Goal: Task Accomplishment & Management: Use online tool/utility

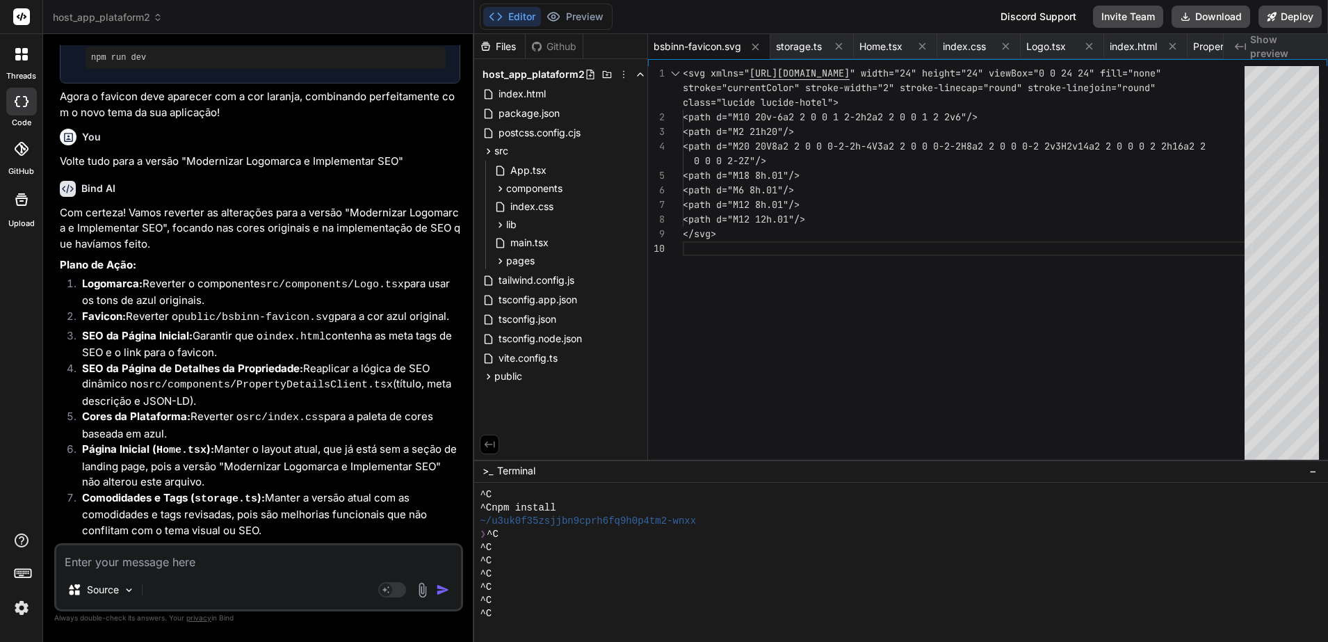
scroll to position [6372, 0]
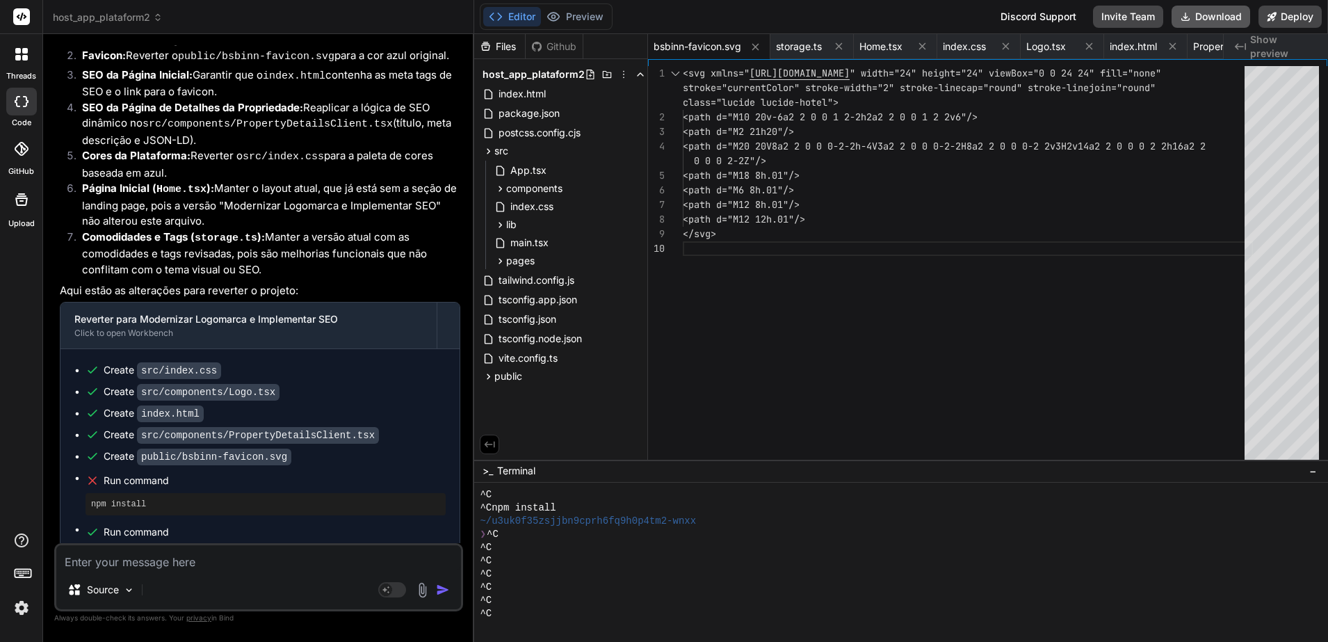
click at [1211, 10] on button "Download" at bounding box center [1210, 17] width 79 height 22
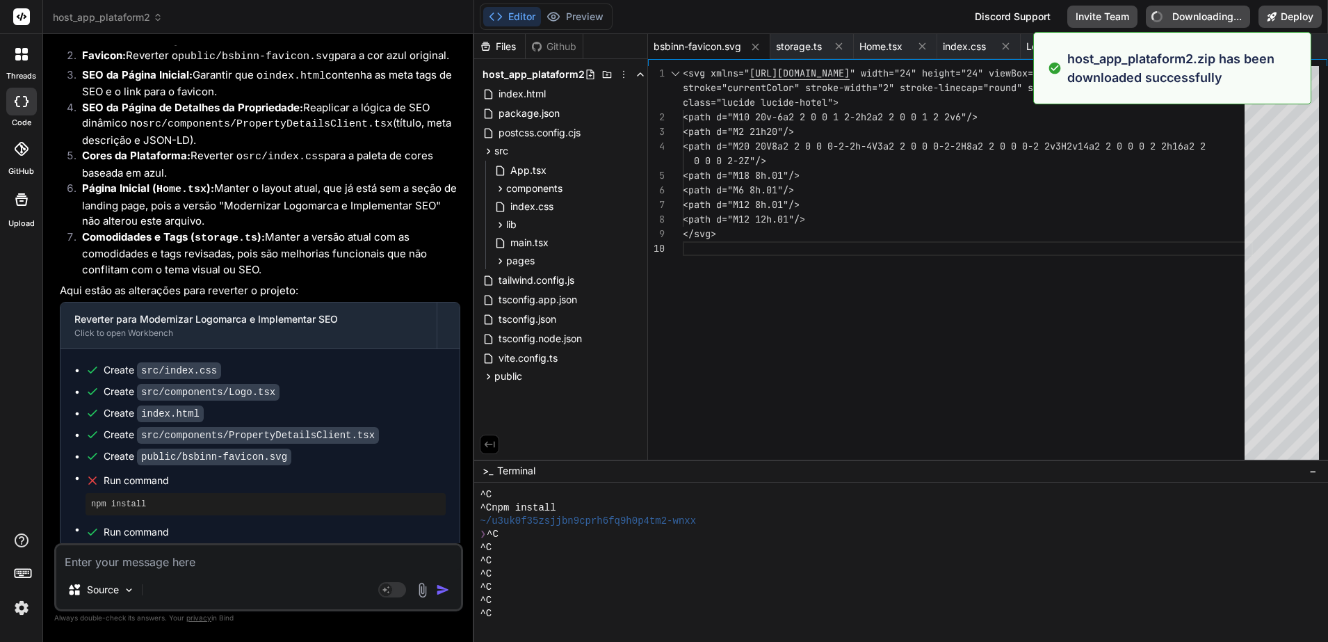
type textarea "x"
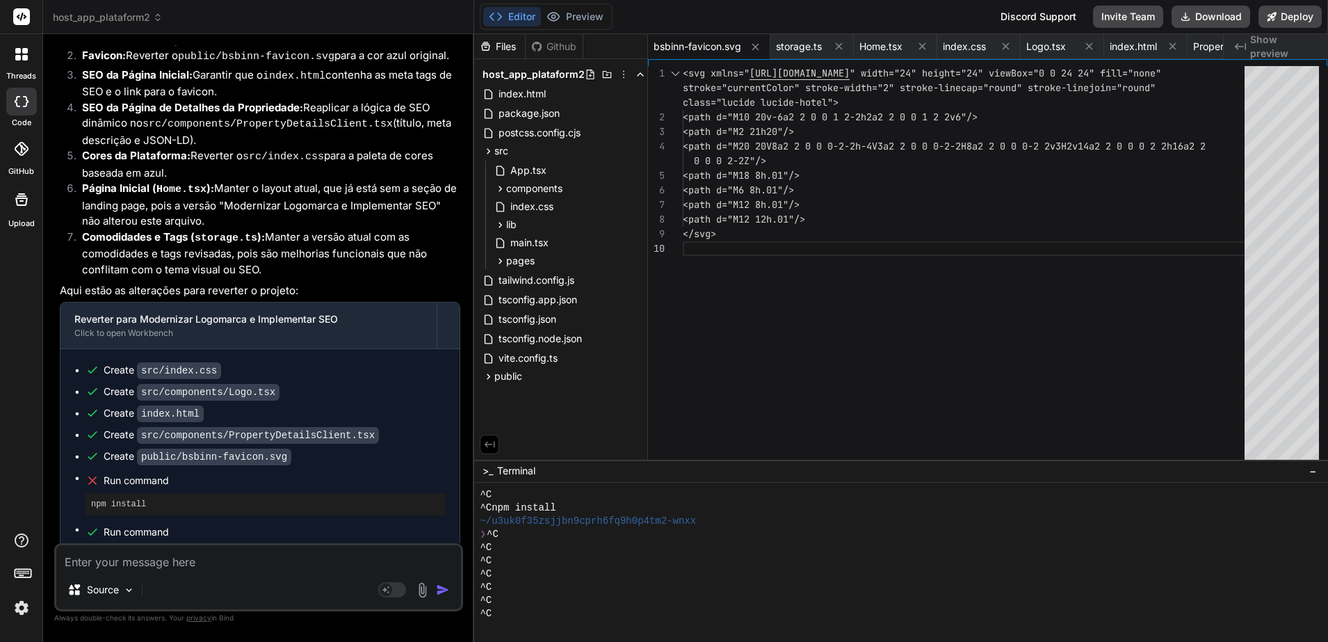
click at [158, 13] on icon at bounding box center [158, 18] width 10 height 10
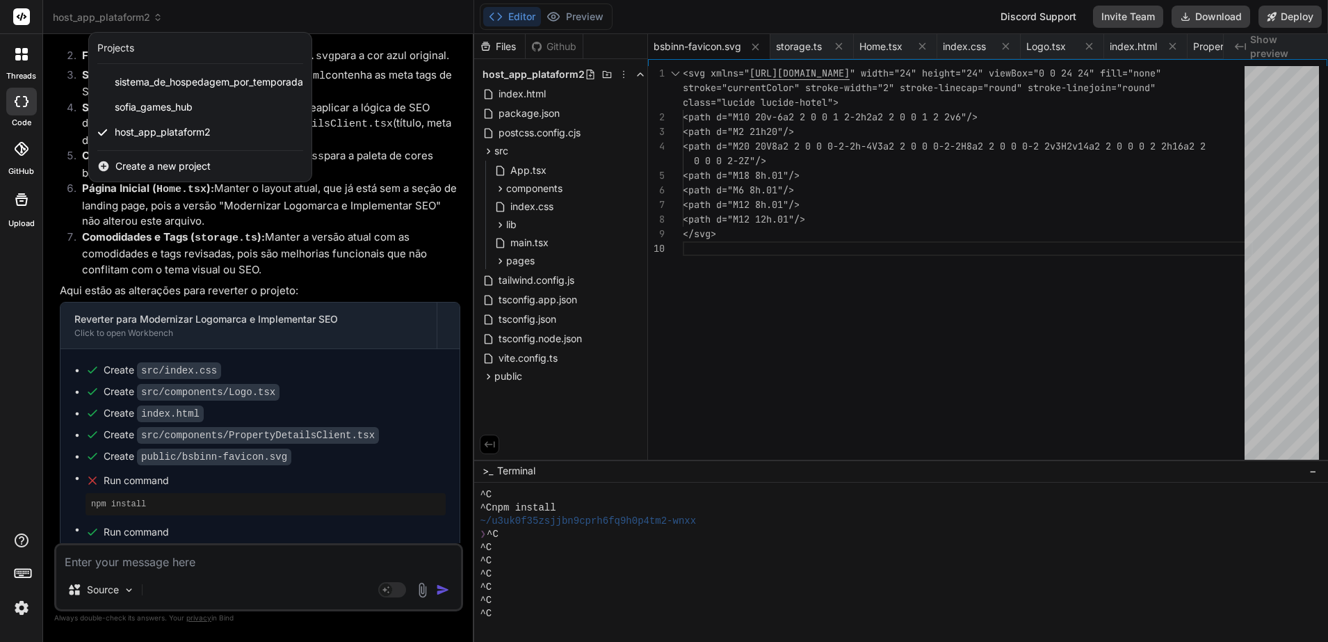
click at [162, 166] on span "Create a new project" at bounding box center [162, 166] width 95 height 14
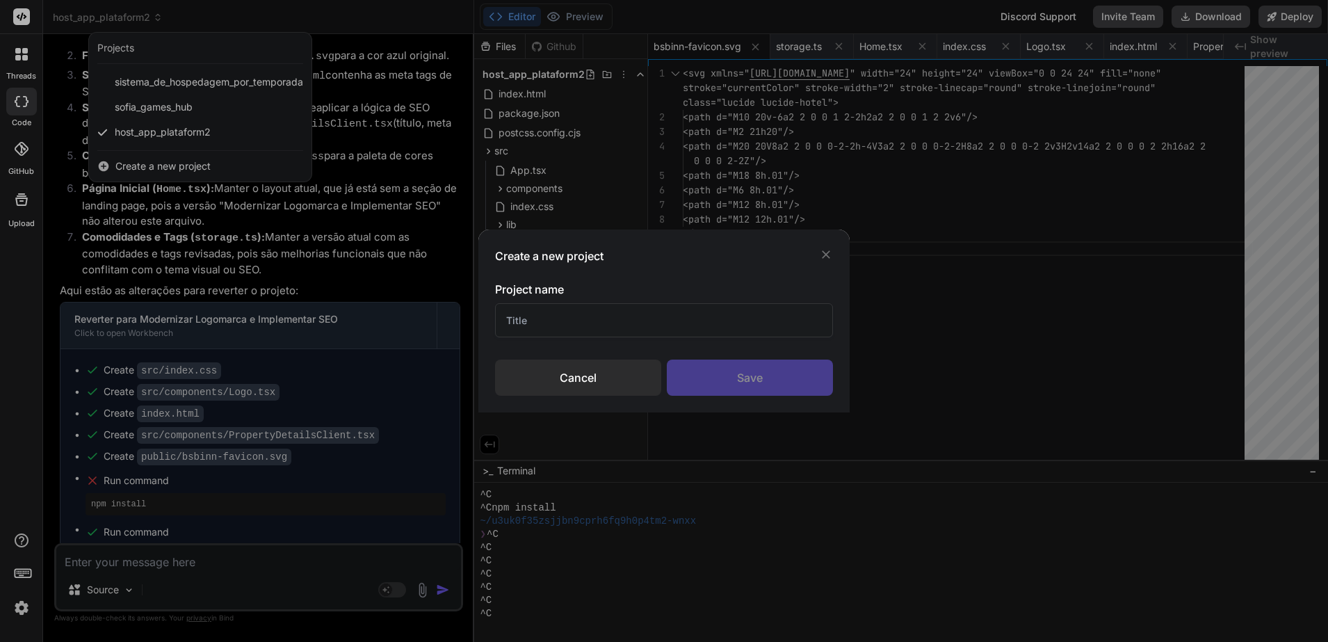
click at [569, 316] on input "text" at bounding box center [664, 320] width 339 height 34
type input "host_app"
click at [731, 381] on div "Save" at bounding box center [750, 377] width 166 height 36
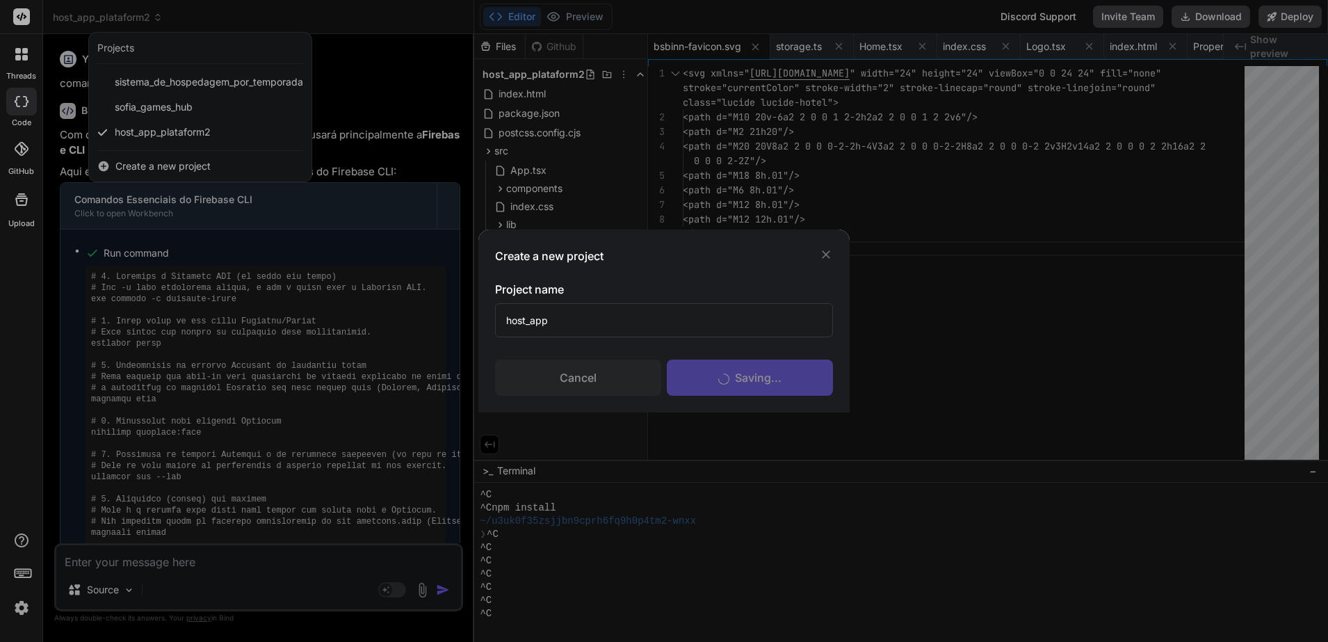
scroll to position [40, 0]
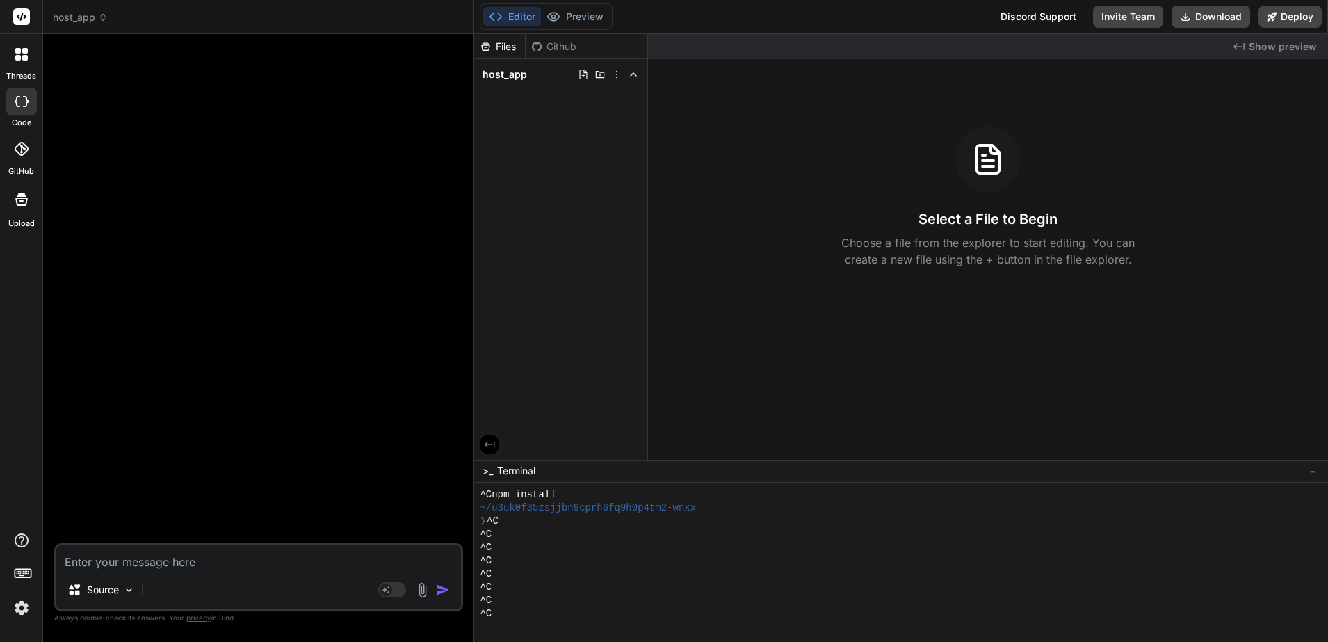
click at [104, 18] on icon at bounding box center [103, 18] width 10 height 10
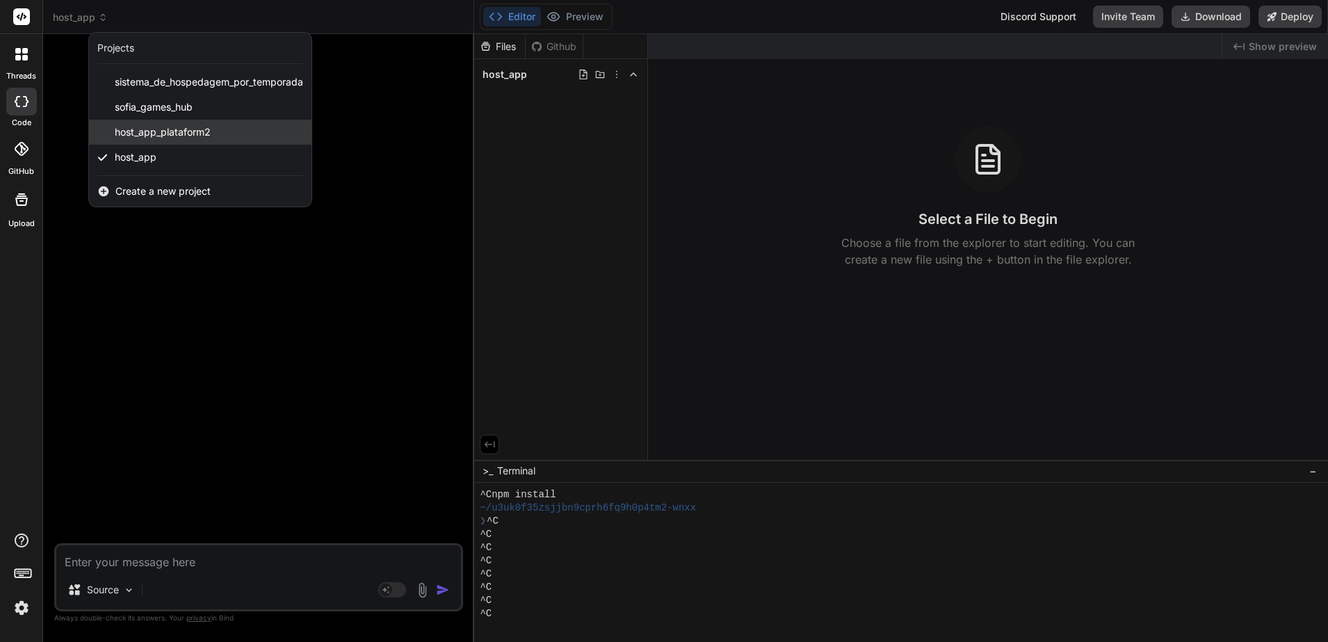
click at [172, 129] on span "host_app_plataform2" at bounding box center [163, 132] width 96 height 14
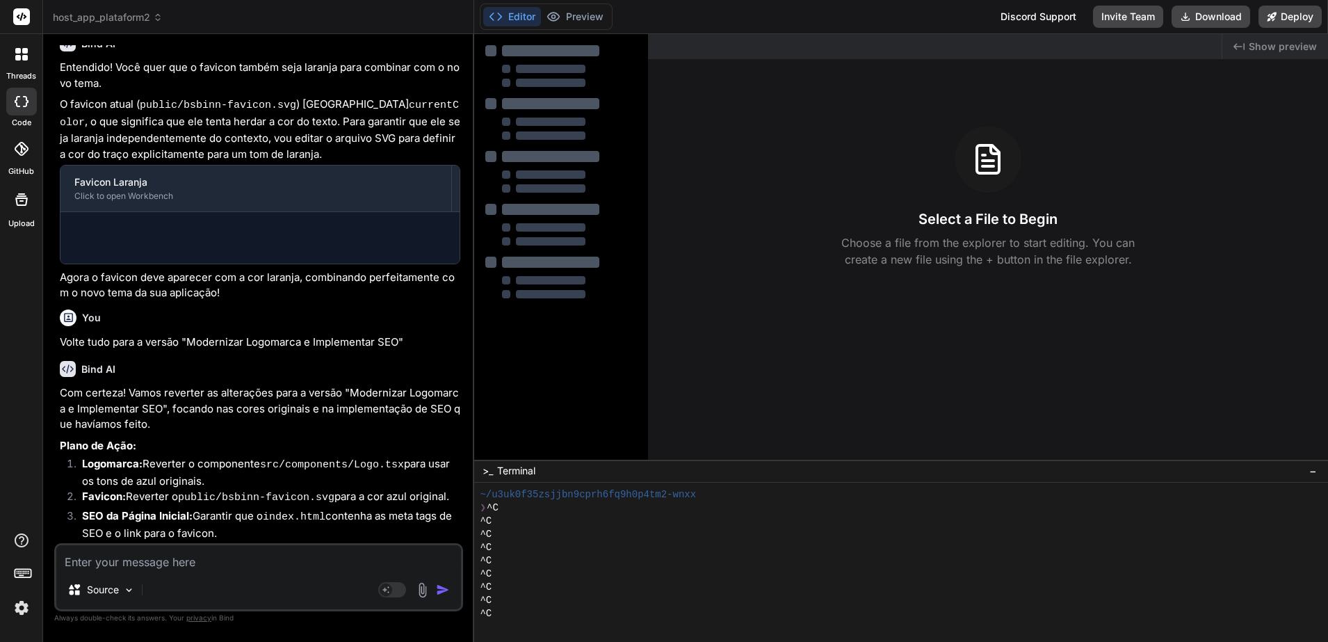
scroll to position [66, 0]
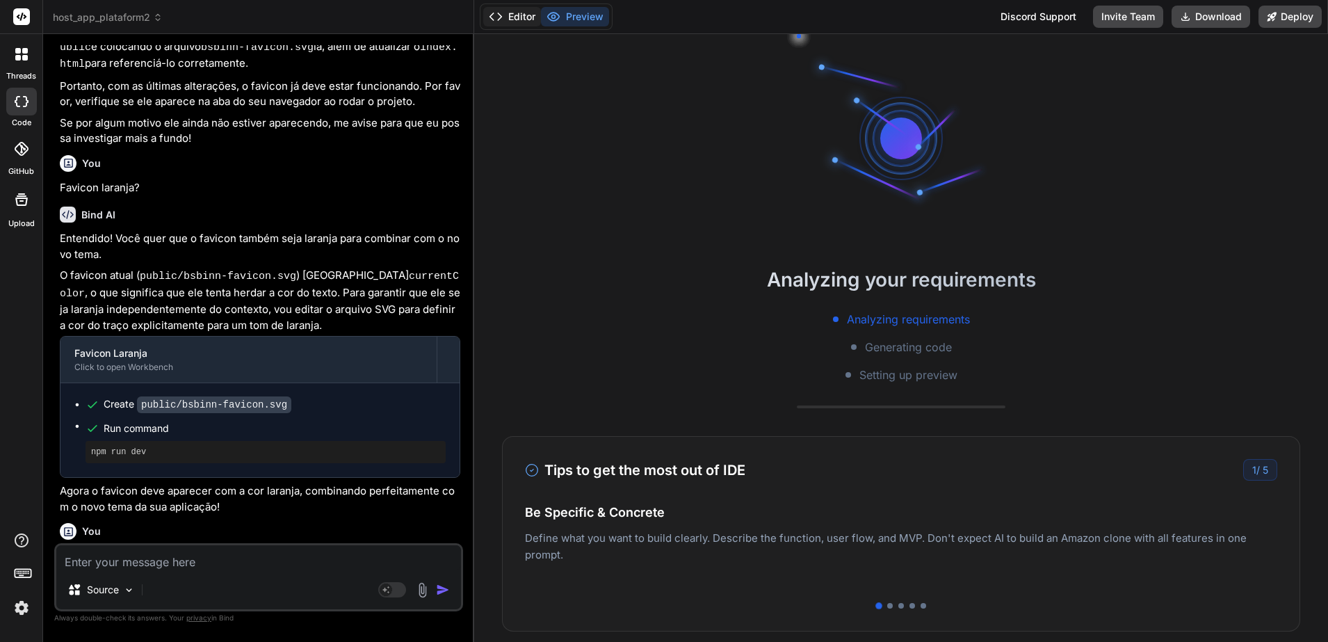
click at [517, 13] on button "Editor" at bounding box center [512, 16] width 58 height 19
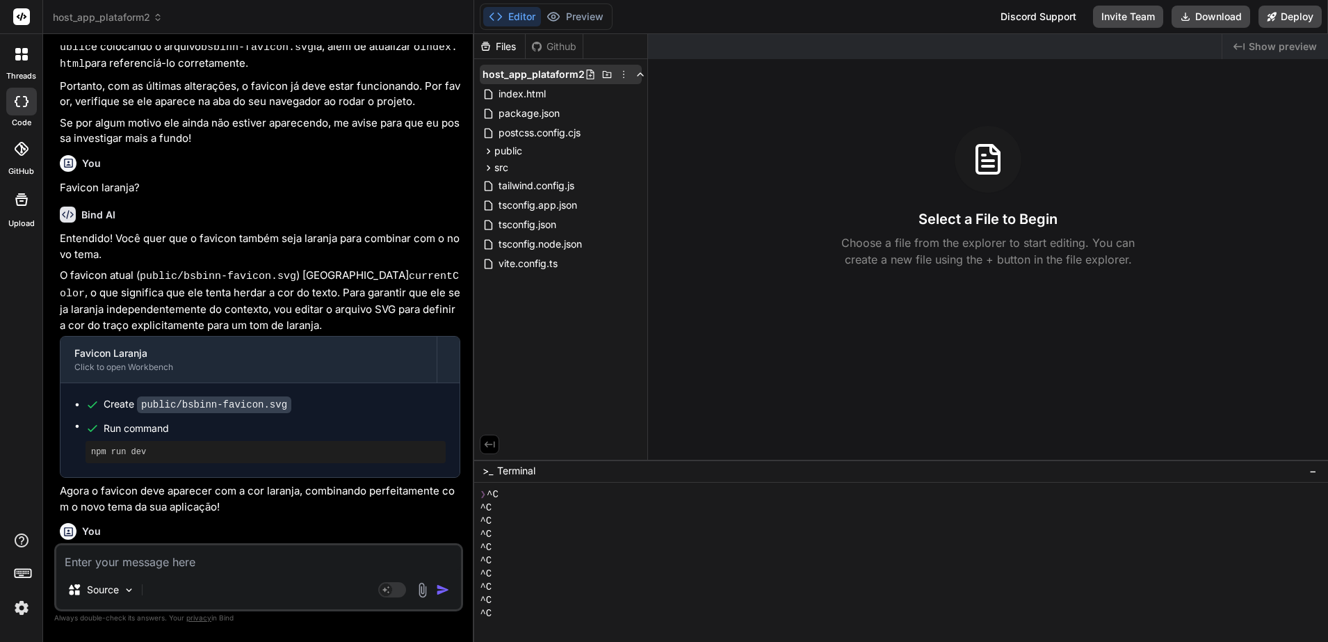
click at [618, 72] on icon at bounding box center [623, 74] width 11 height 11
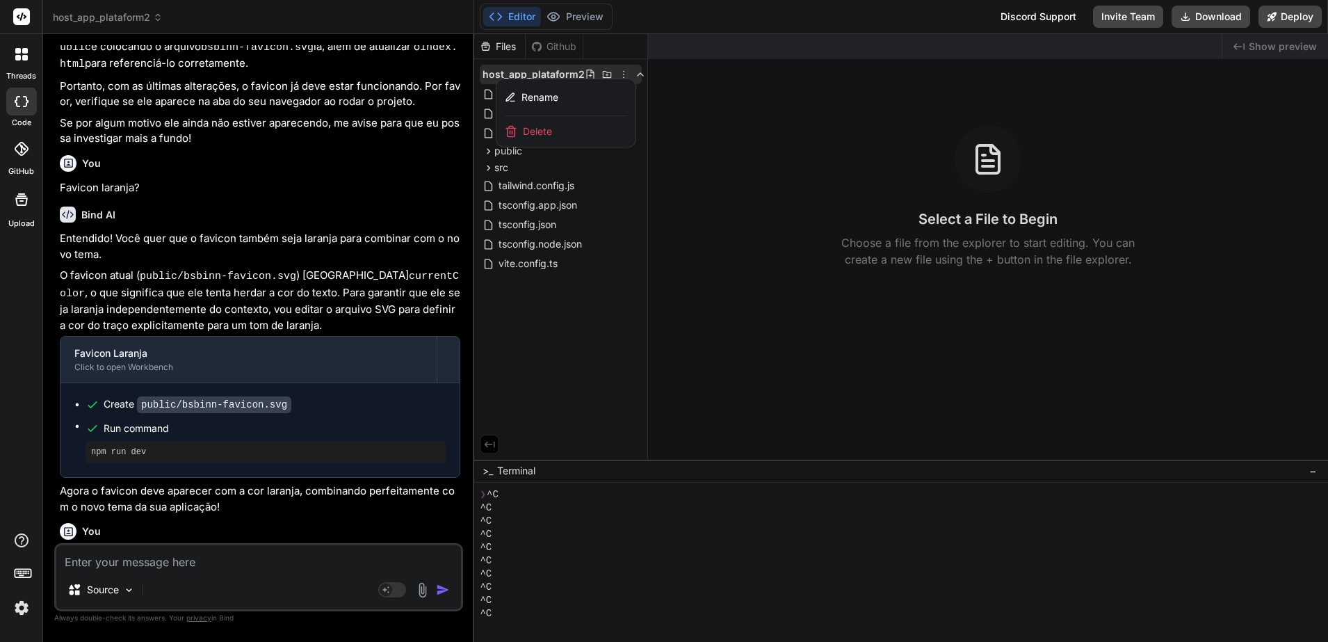
click at [550, 129] on span "Delete" at bounding box center [537, 131] width 29 height 14
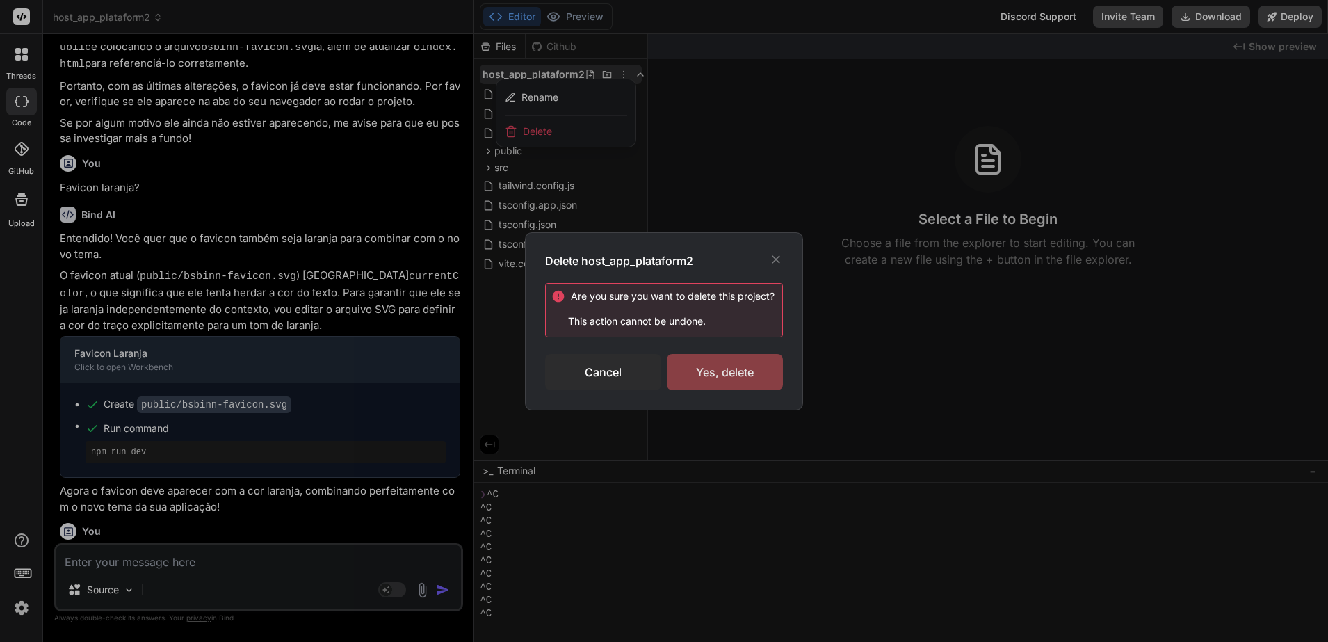
click at [699, 370] on div "Yes, delete" at bounding box center [725, 372] width 116 height 36
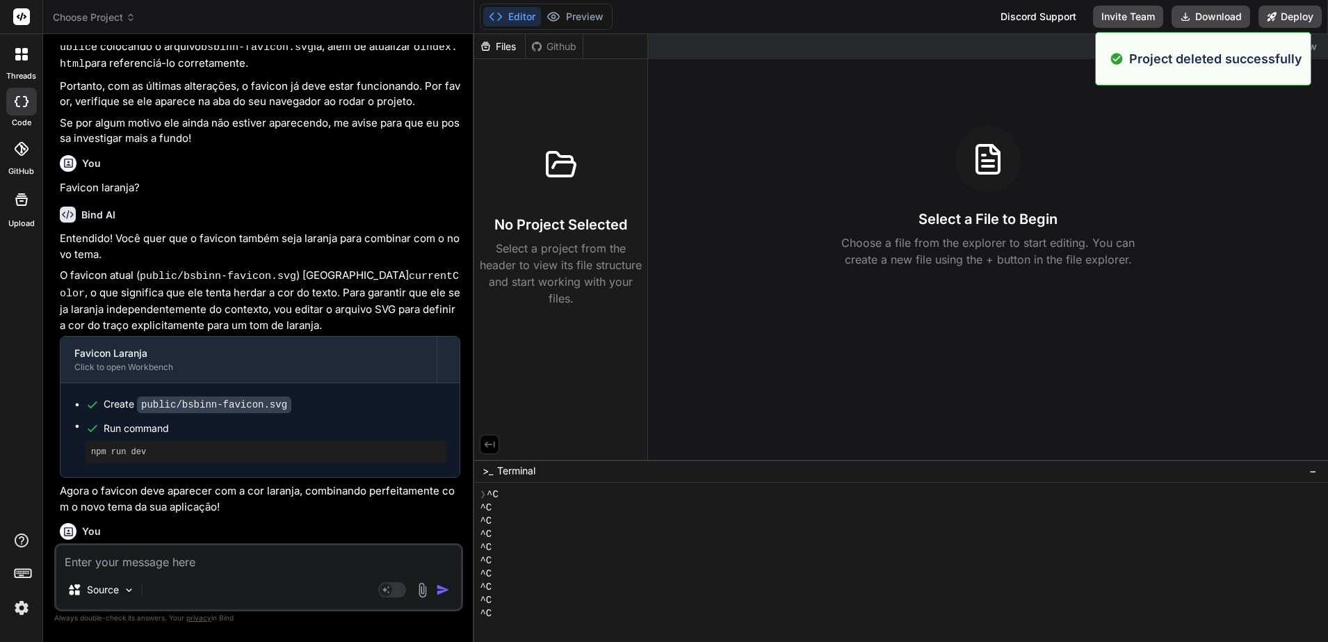
click at [134, 15] on icon at bounding box center [131, 18] width 10 height 10
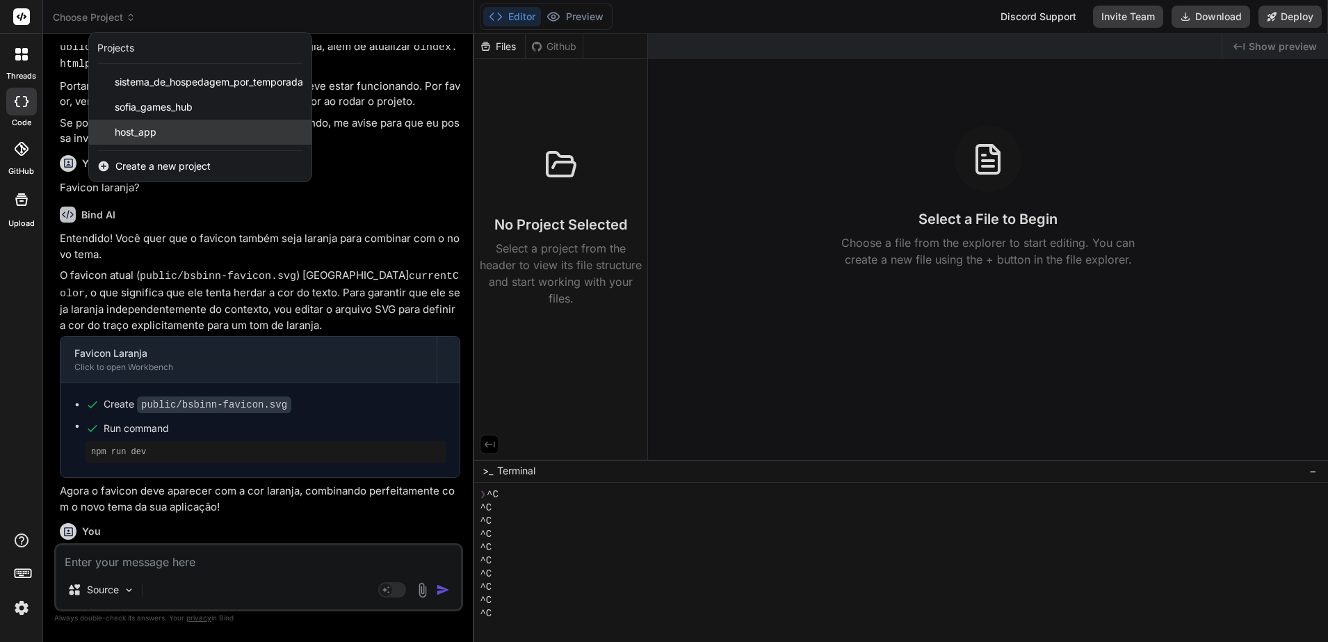
click at [181, 126] on div "host_app" at bounding box center [200, 132] width 222 height 25
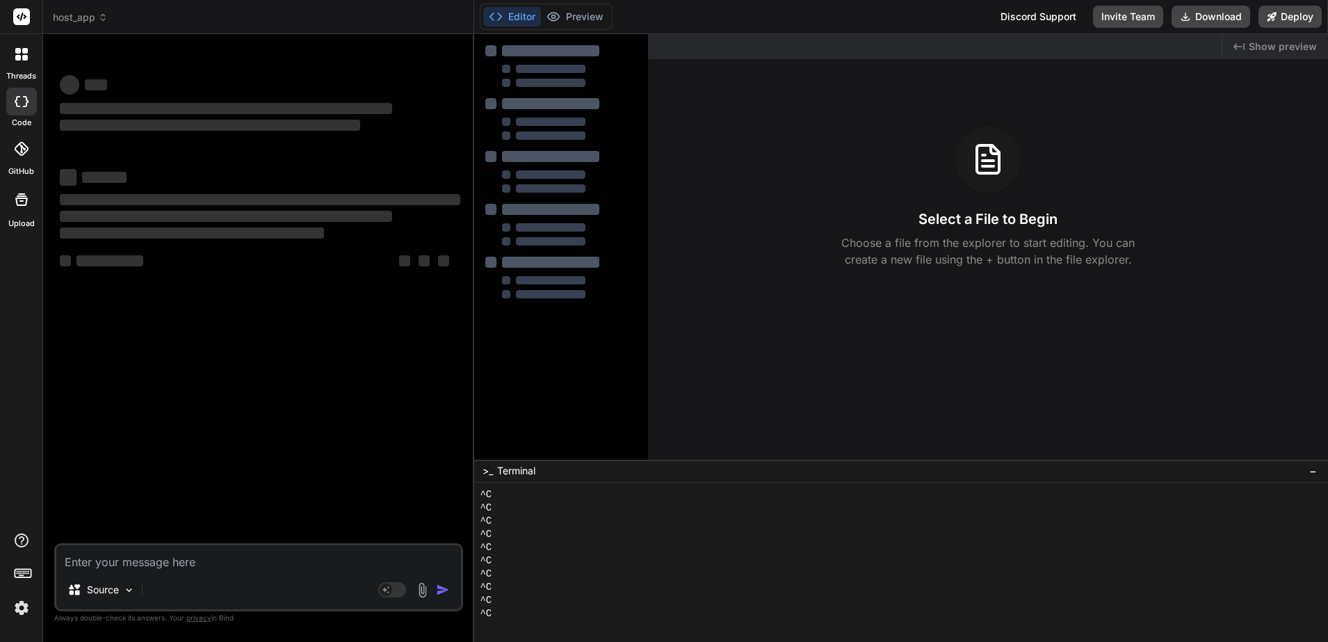
scroll to position [92, 0]
type textarea "x"
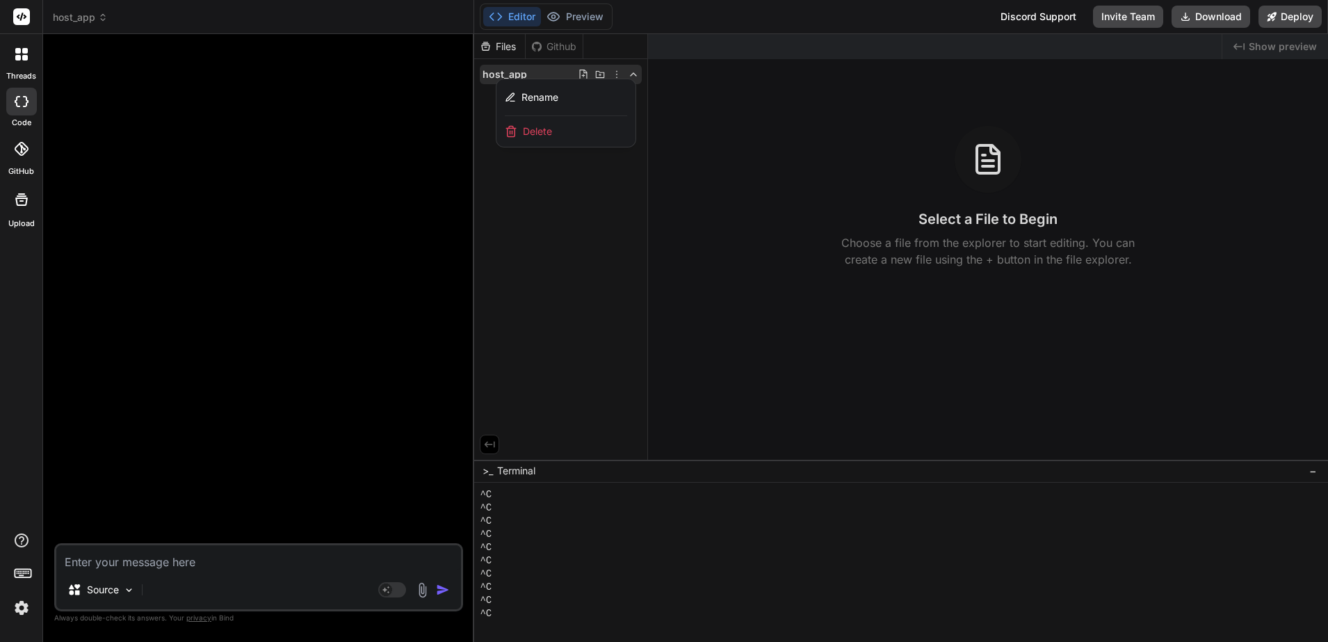
click at [399, 74] on div at bounding box center [260, 294] width 406 height 498
click at [581, 72] on div at bounding box center [901, 338] width 854 height 608
click at [581, 74] on icon at bounding box center [583, 74] width 11 height 11
type input "index.html"
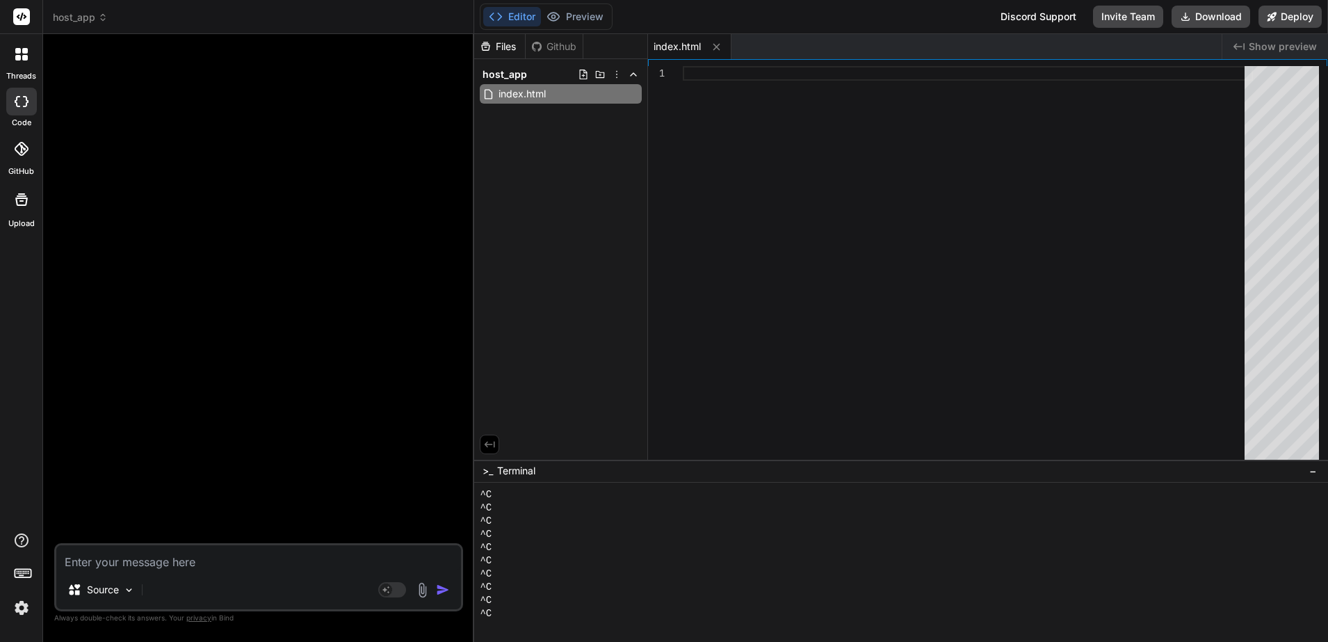
click at [1061, 184] on div at bounding box center [968, 266] width 570 height 400
type textarea "<script type="module" src="/src/main.tsx"></script> </body> </html>"
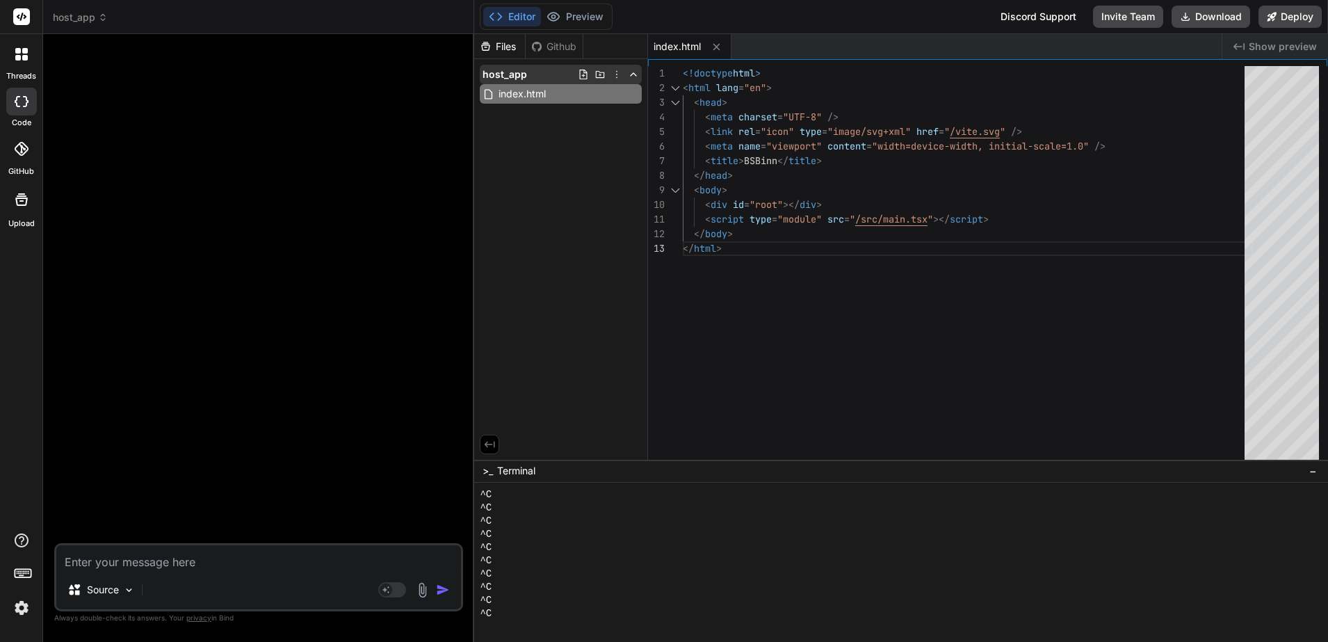
click at [578, 71] on icon at bounding box center [583, 74] width 11 height 11
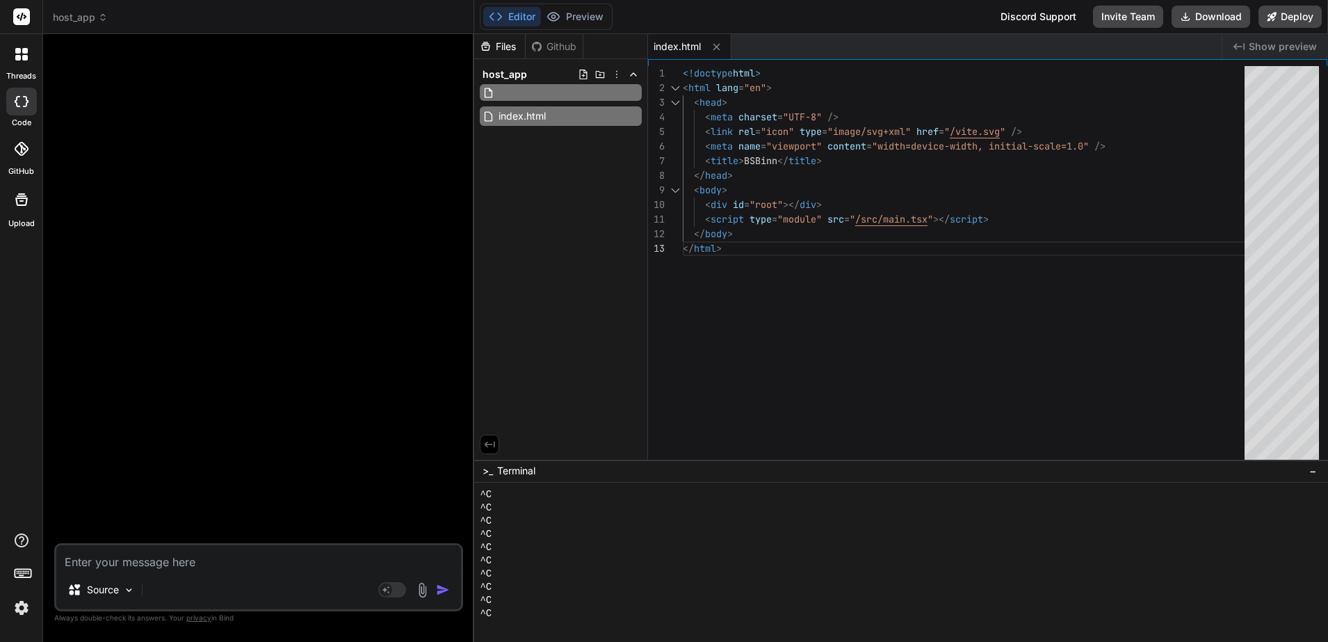
type input "package.json"
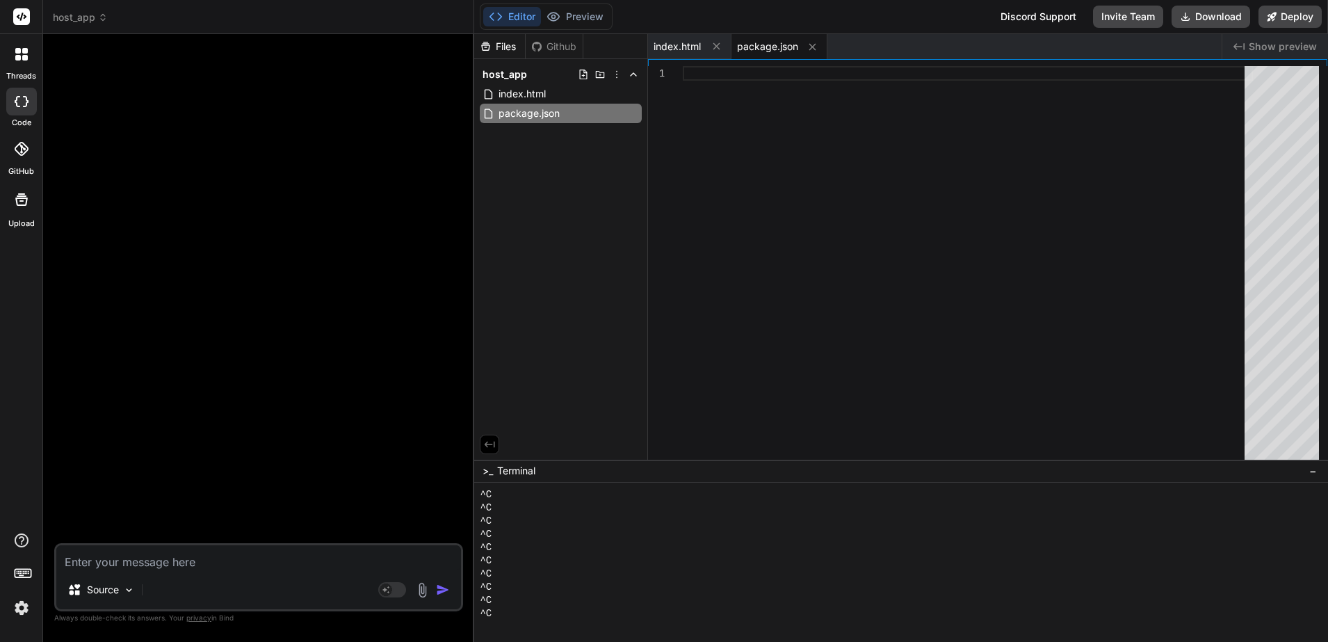
click at [731, 139] on div at bounding box center [968, 266] width 570 height 400
type textarea ""eslint-plugin-react-refresh": "^0.4.6", "postcss": "^[DATE]", "tailwind-scroll…"
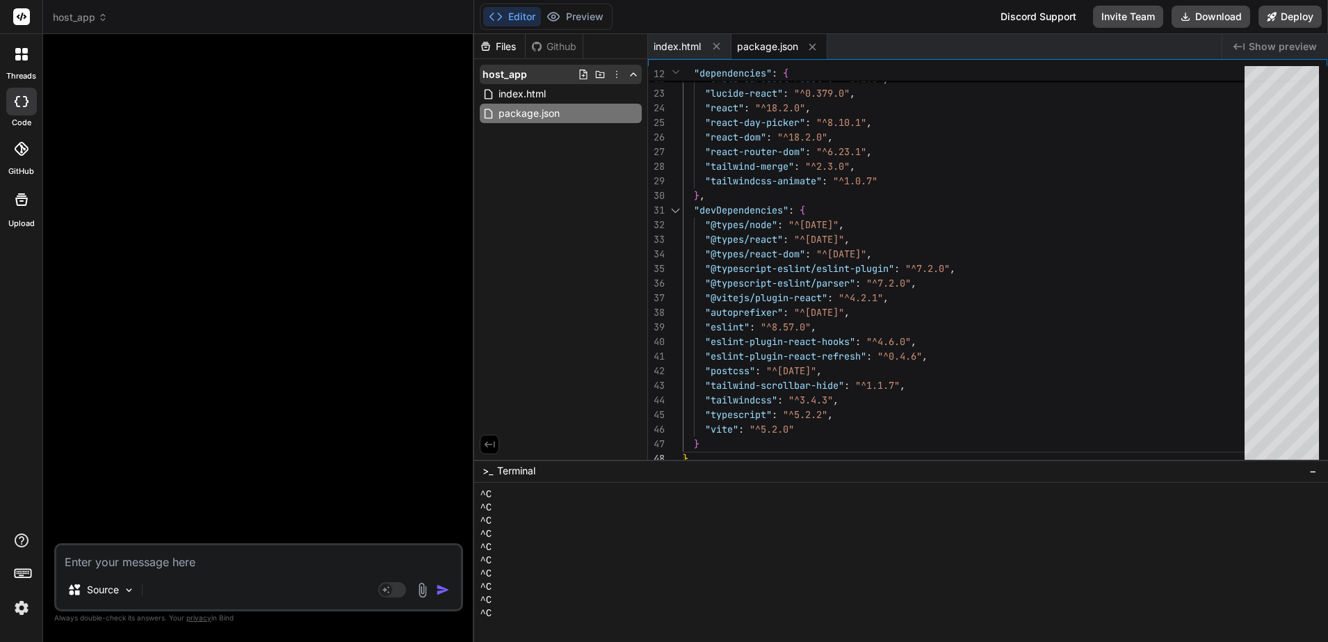
click at [580, 72] on icon at bounding box center [584, 75] width 8 height 10
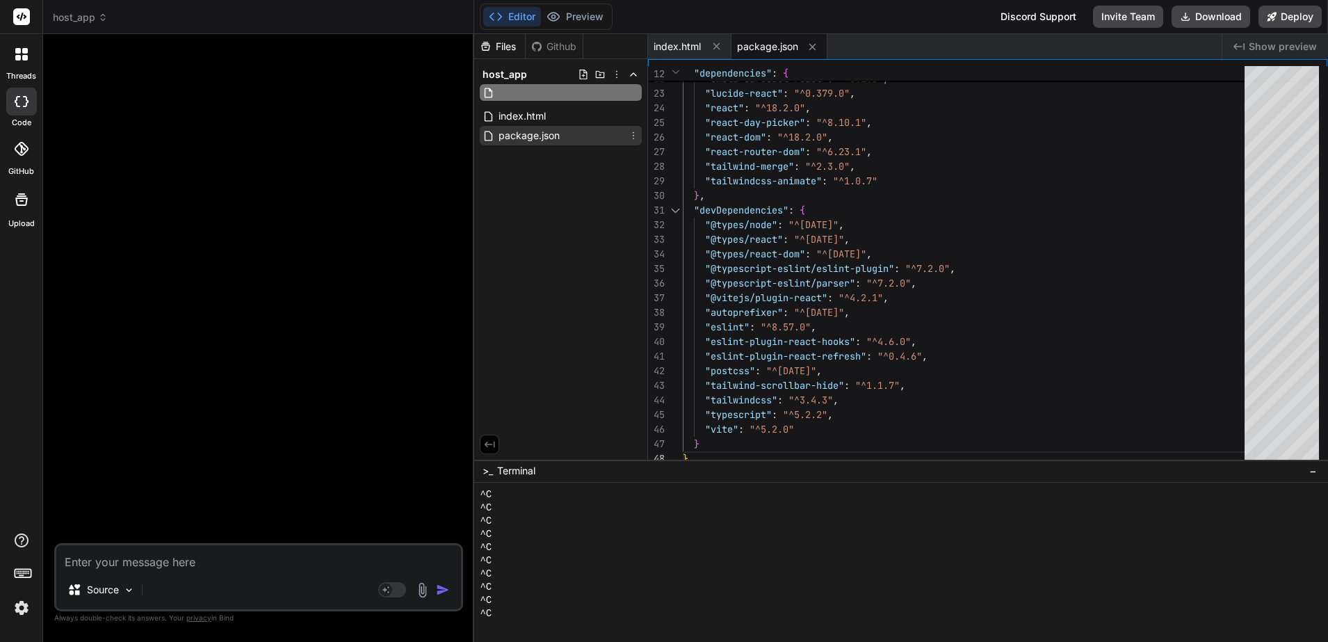
type input "postcss.config.cjs"
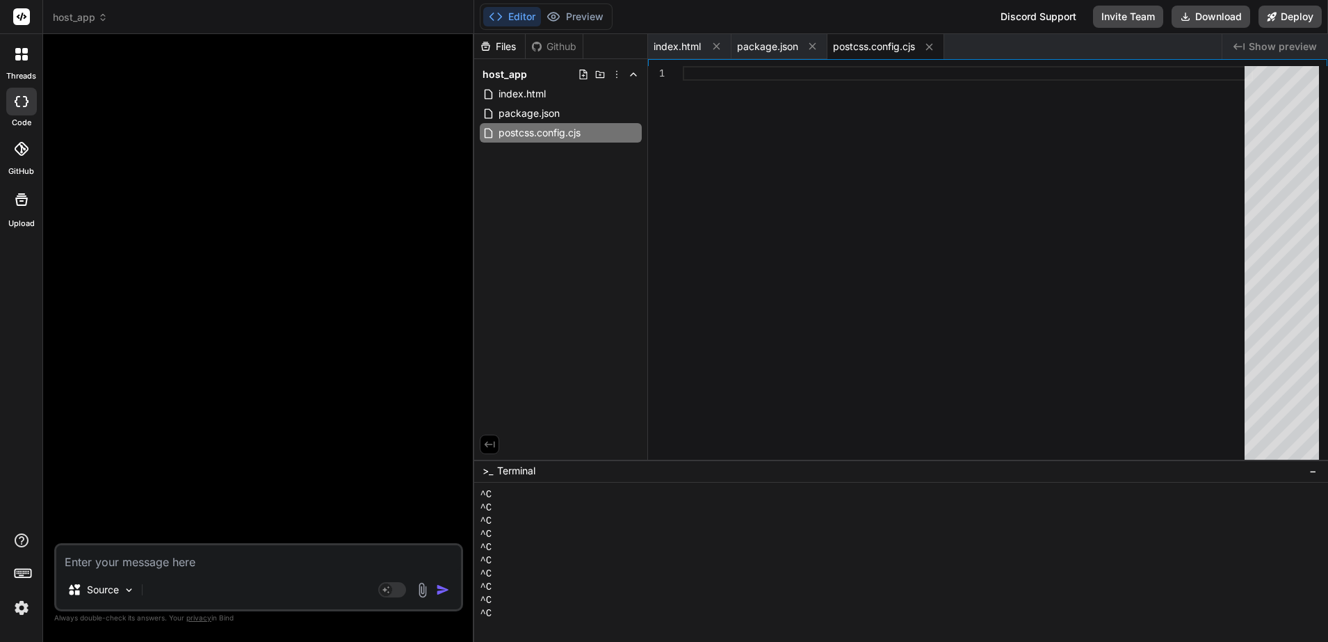
click at [864, 166] on div at bounding box center [968, 266] width 570 height 400
type textarea "module.exports = { plugins: { tailwindcss: {}, autoprefixer: {}, }, }"
click at [603, 193] on div "Files Github host_app index.html package.json postcss.config.cjs" at bounding box center [561, 246] width 174 height 425
click at [597, 70] on icon at bounding box center [599, 74] width 11 height 11
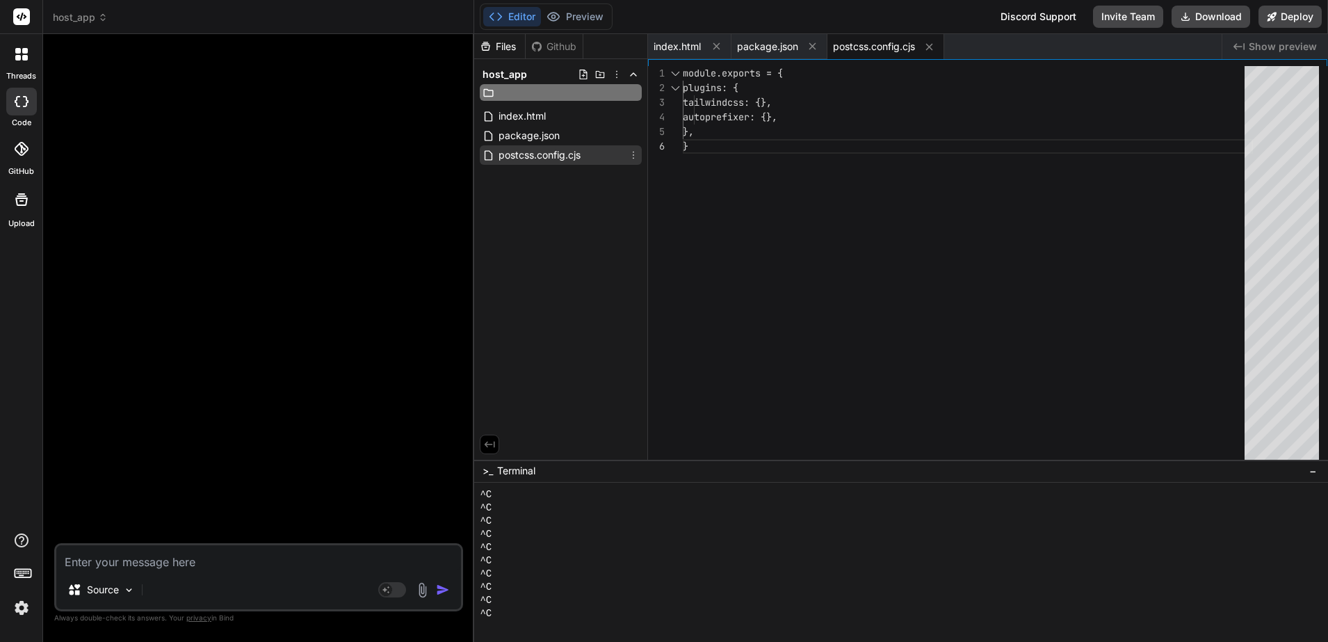
type input "tailwind.config.js"
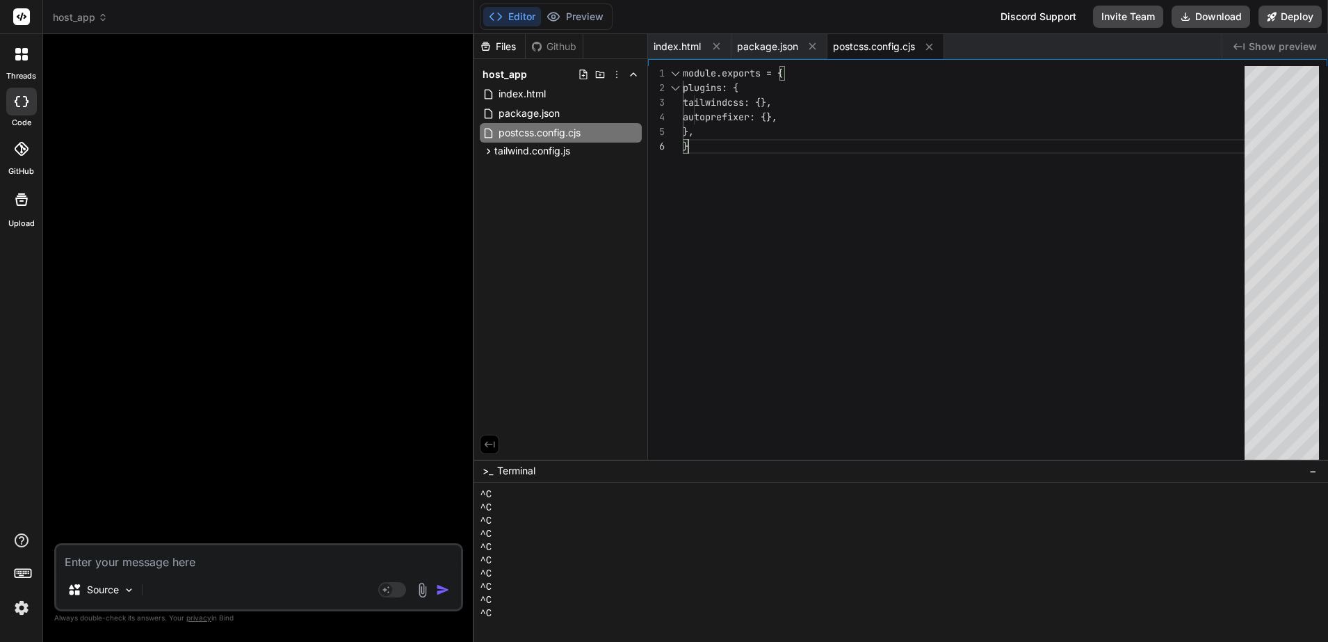
click at [872, 220] on div "module.exports = { plugins: { tailwindcss: {}, autoprefixer: {}, }, }" at bounding box center [968, 266] width 570 height 400
click at [537, 152] on span "tailwind.config.js" at bounding box center [532, 151] width 76 height 14
click at [530, 152] on span "tailwind.config.js" at bounding box center [532, 151] width 76 height 14
click at [523, 113] on span "package.json" at bounding box center [529, 113] width 64 height 17
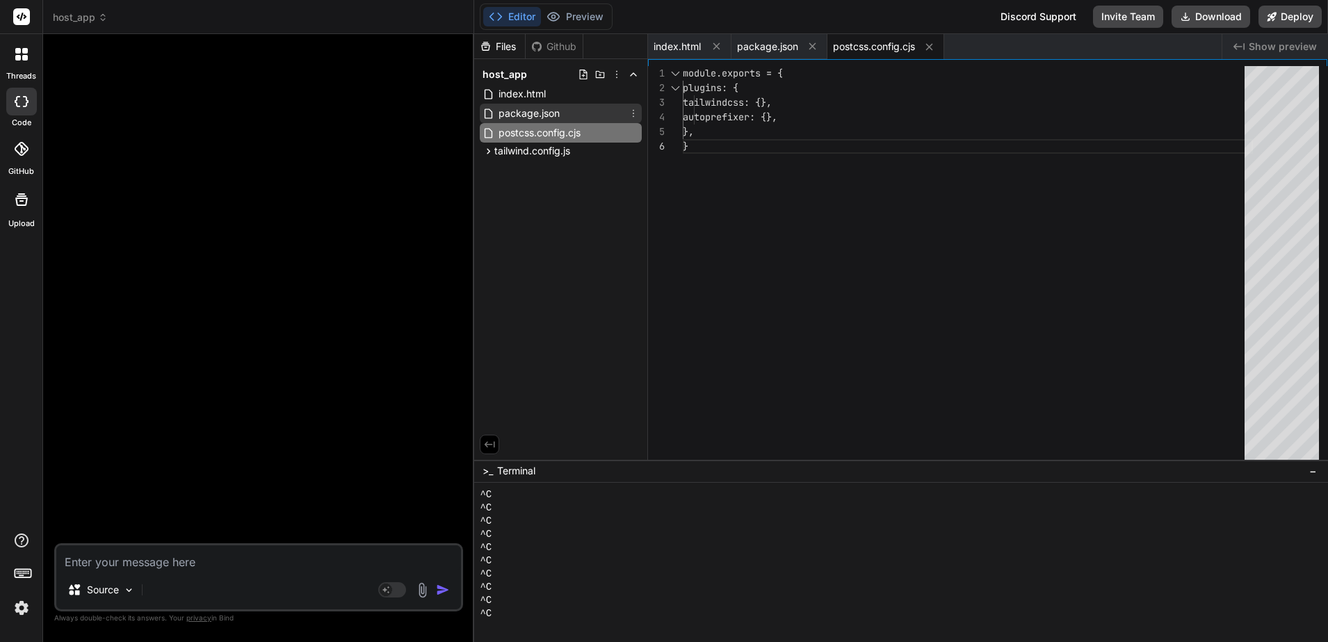
type textarea ""eslint-plugin-react-refresh": "^0.4.6", "postcss": "^[DATE]", "tailwind-scroll…"
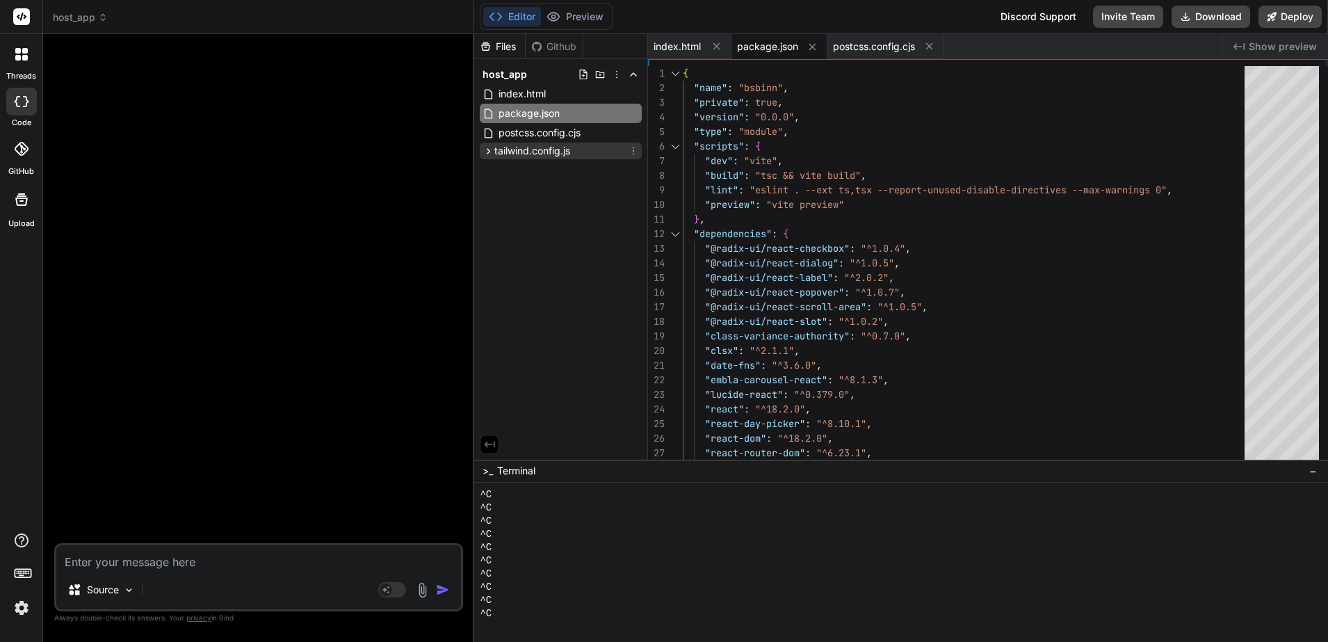
click at [525, 149] on span "tailwind.config.js" at bounding box center [532, 151] width 76 height 14
click at [557, 155] on span "tailwind.config.js" at bounding box center [532, 151] width 76 height 14
click at [634, 147] on icon at bounding box center [633, 151] width 1 height 8
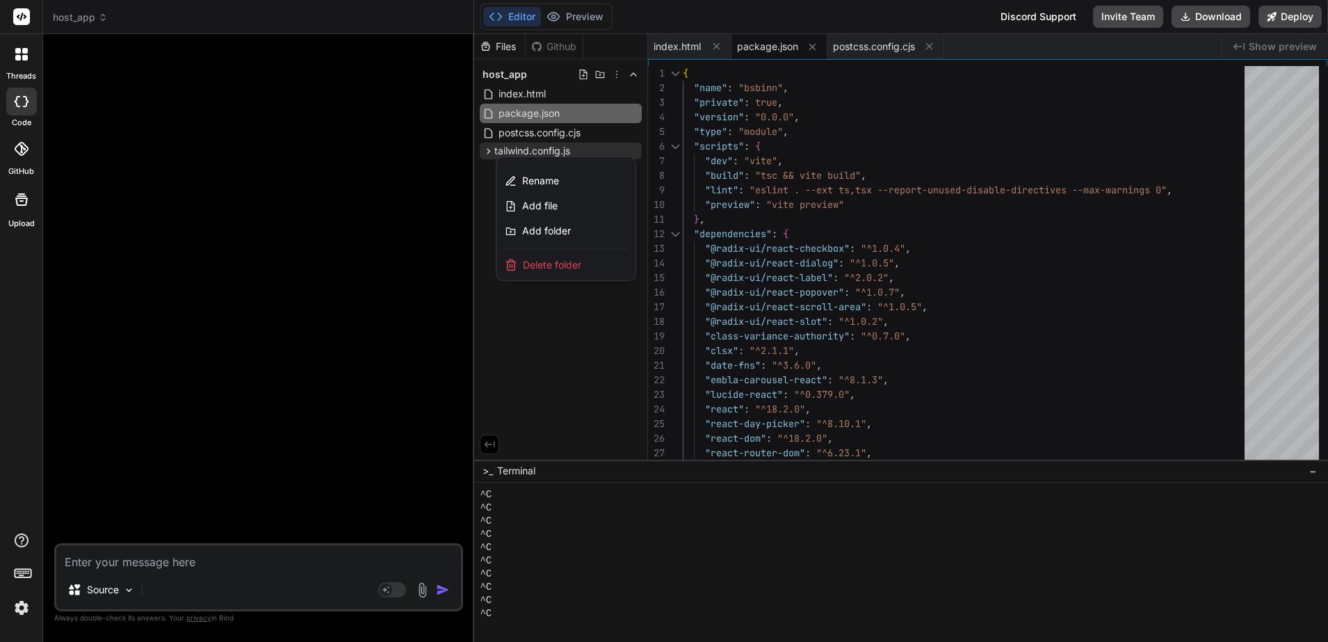
click at [561, 259] on span "Delete folder" at bounding box center [552, 265] width 58 height 14
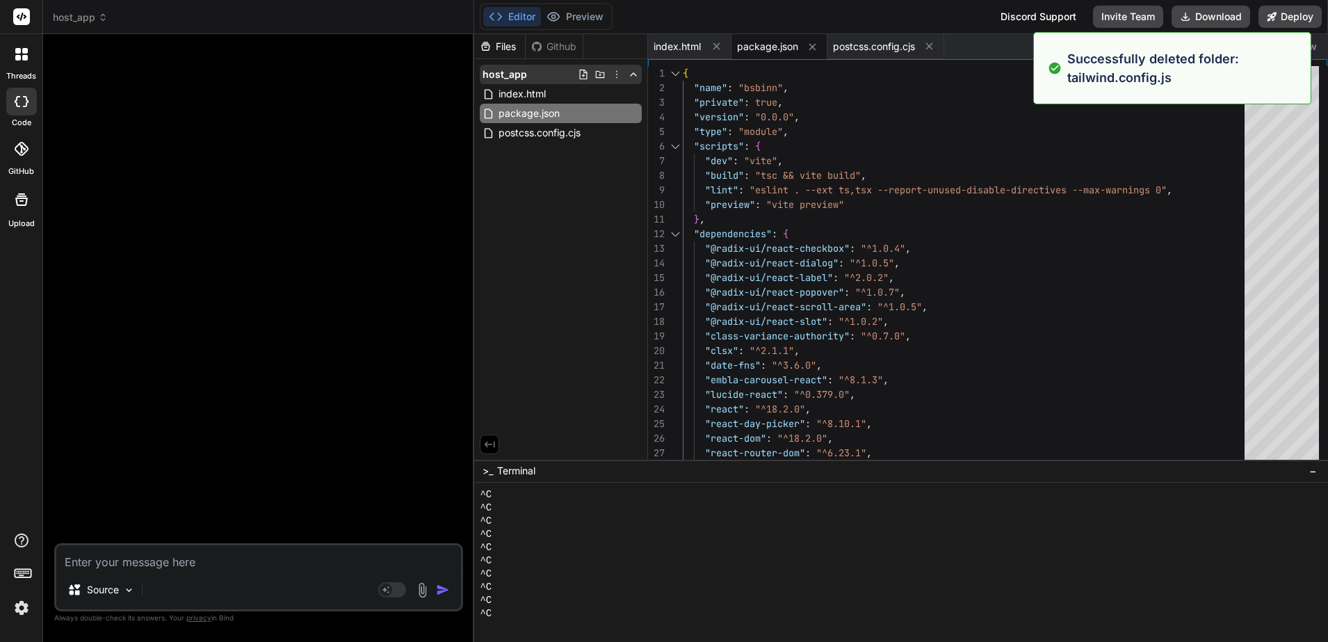
click at [585, 75] on icon at bounding box center [584, 75] width 8 height 10
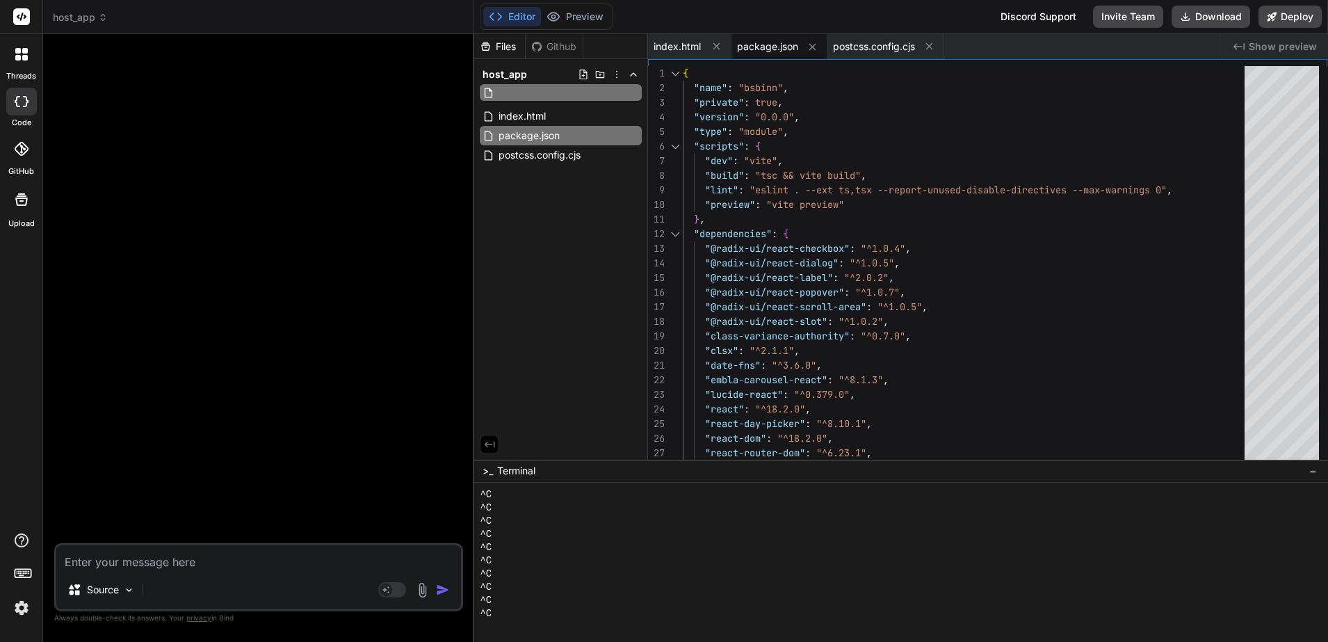
type input "tailwind.config.js"
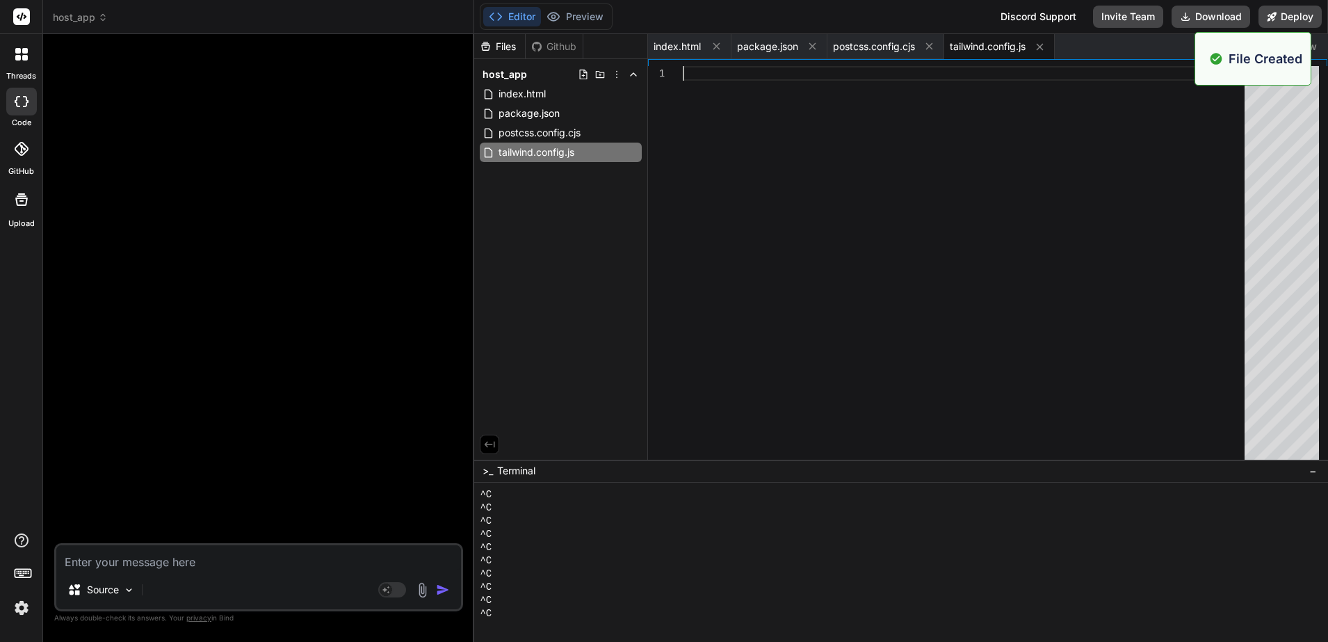
click at [792, 199] on div at bounding box center [968, 266] width 570 height 400
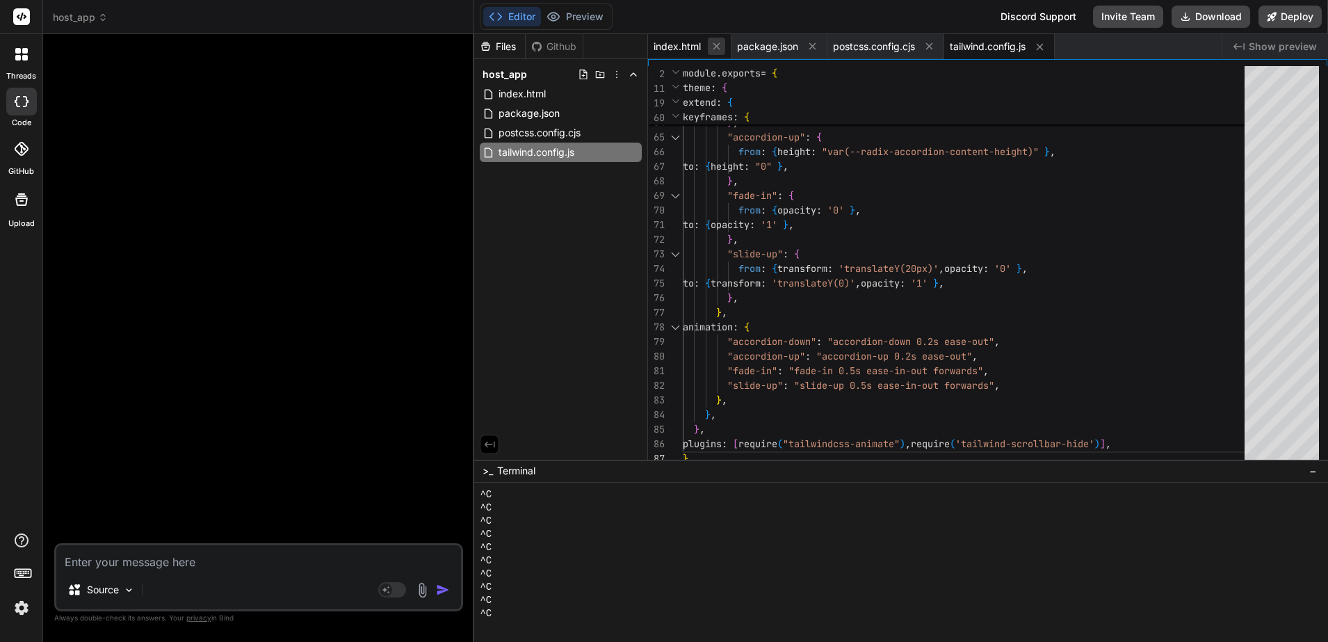
click at [715, 47] on icon at bounding box center [716, 46] width 7 height 7
click at [725, 47] on icon at bounding box center [729, 46] width 12 height 12
click at [725, 47] on span "postcss.config.cjs" at bounding box center [694, 47] width 82 height 14
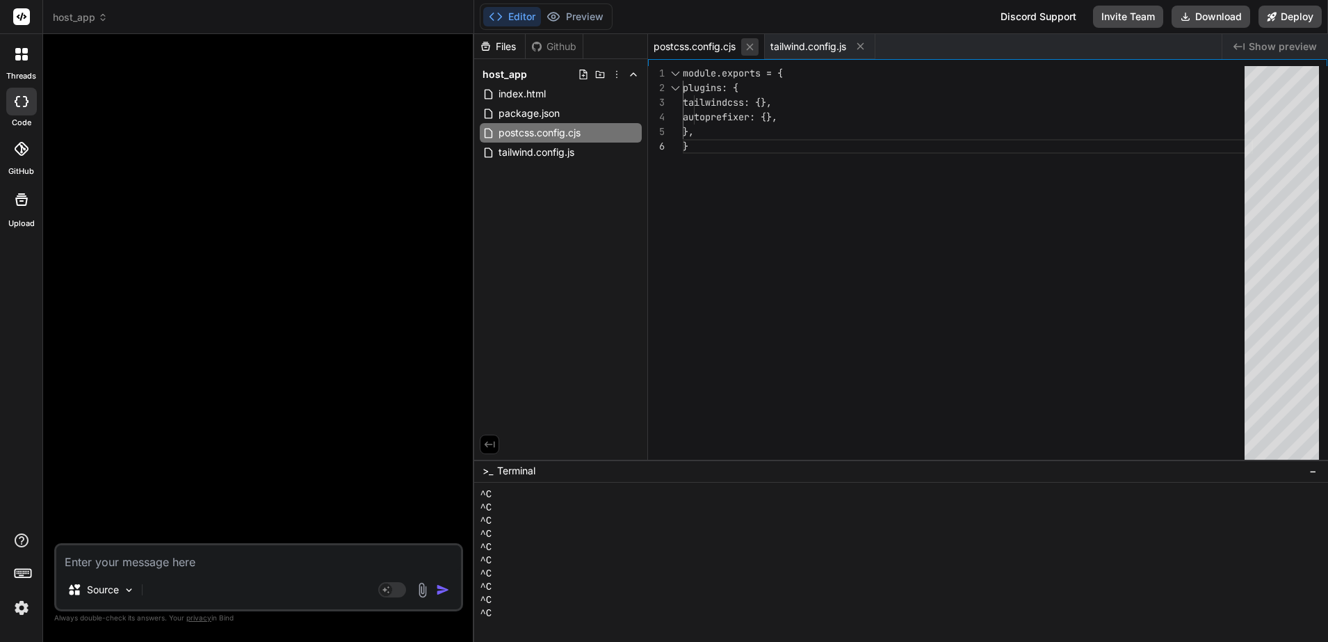
click at [752, 49] on icon at bounding box center [750, 47] width 12 height 12
type textarea ""fade-in": "fade-in 0.5s ease-in-out forwards", "slide-up": "slide-up 0.5s ease…"
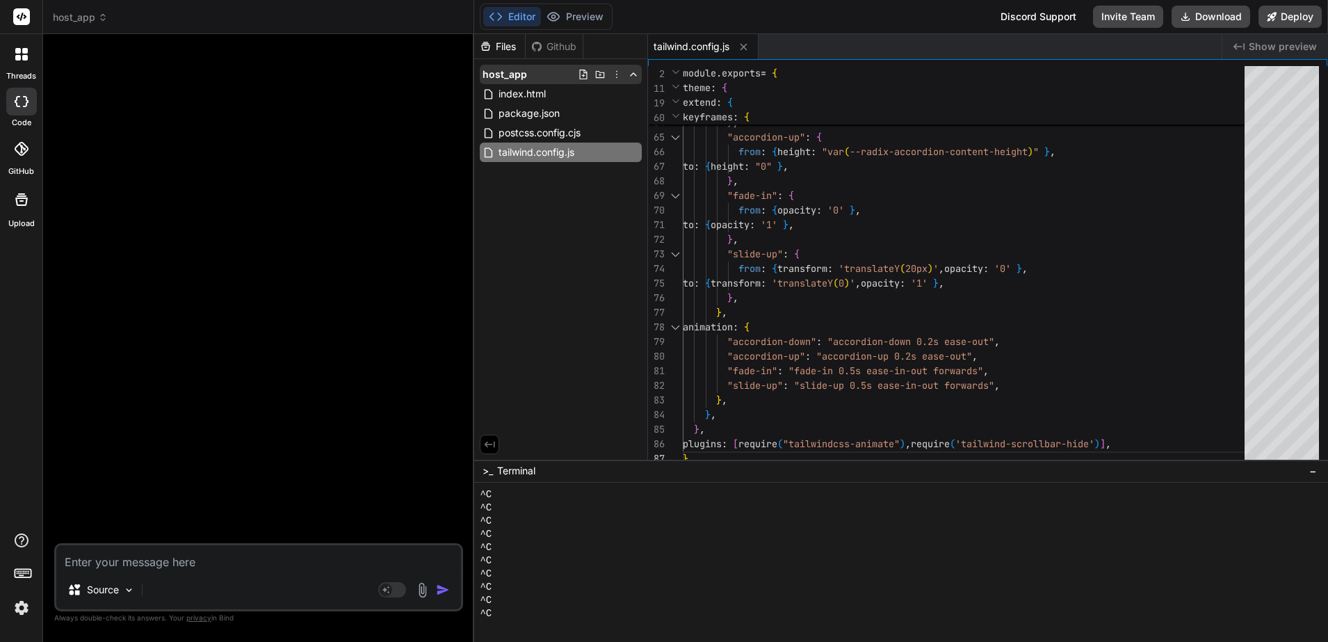
click at [582, 72] on icon at bounding box center [583, 74] width 11 height 11
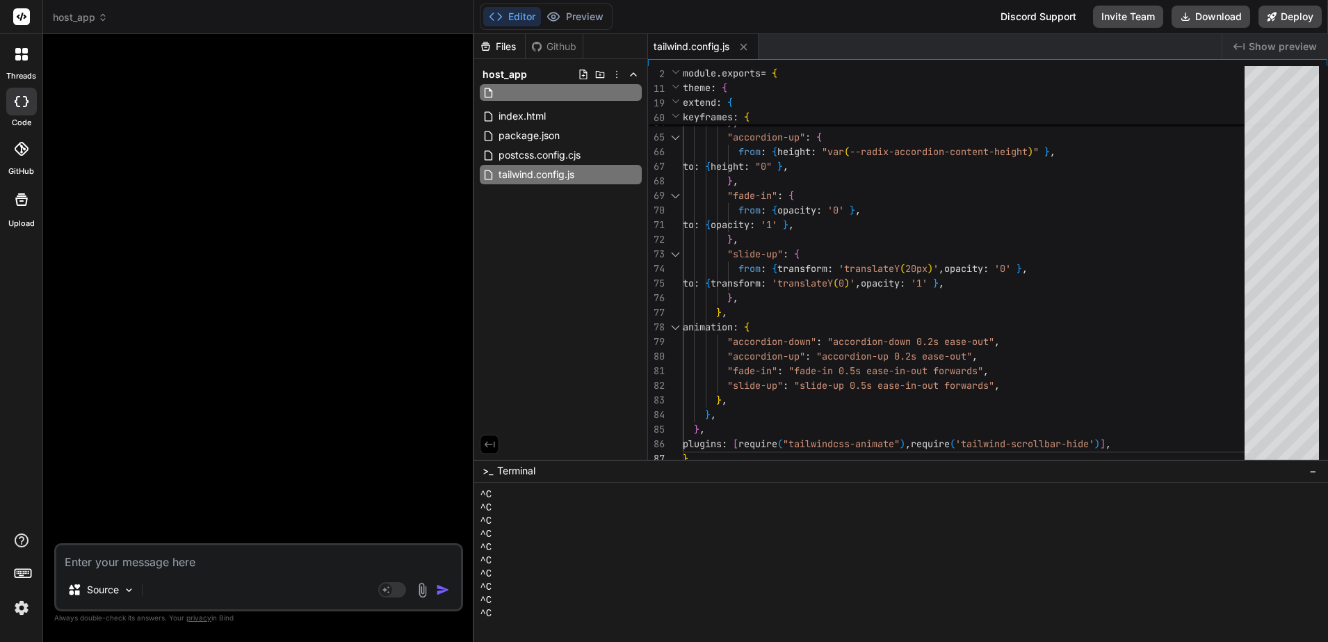
type input "tsconfig.app.json"
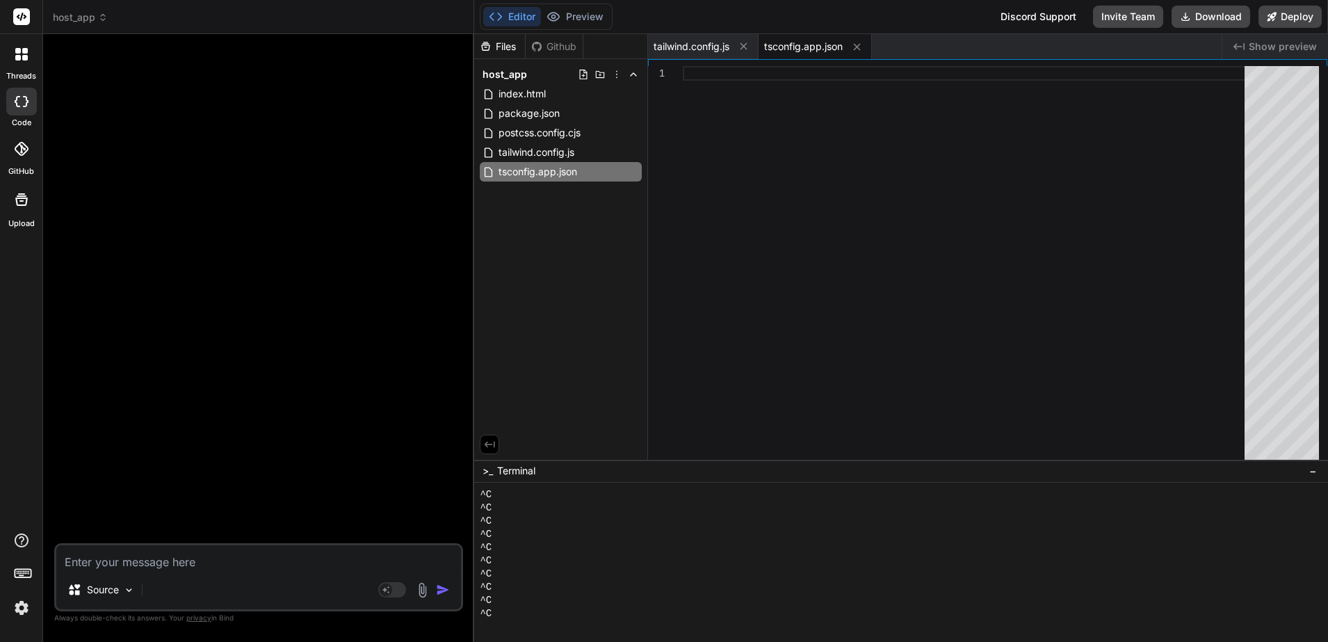
click at [977, 167] on div at bounding box center [968, 266] width 570 height 400
type textarea "}, "include": [ "src" ] }"
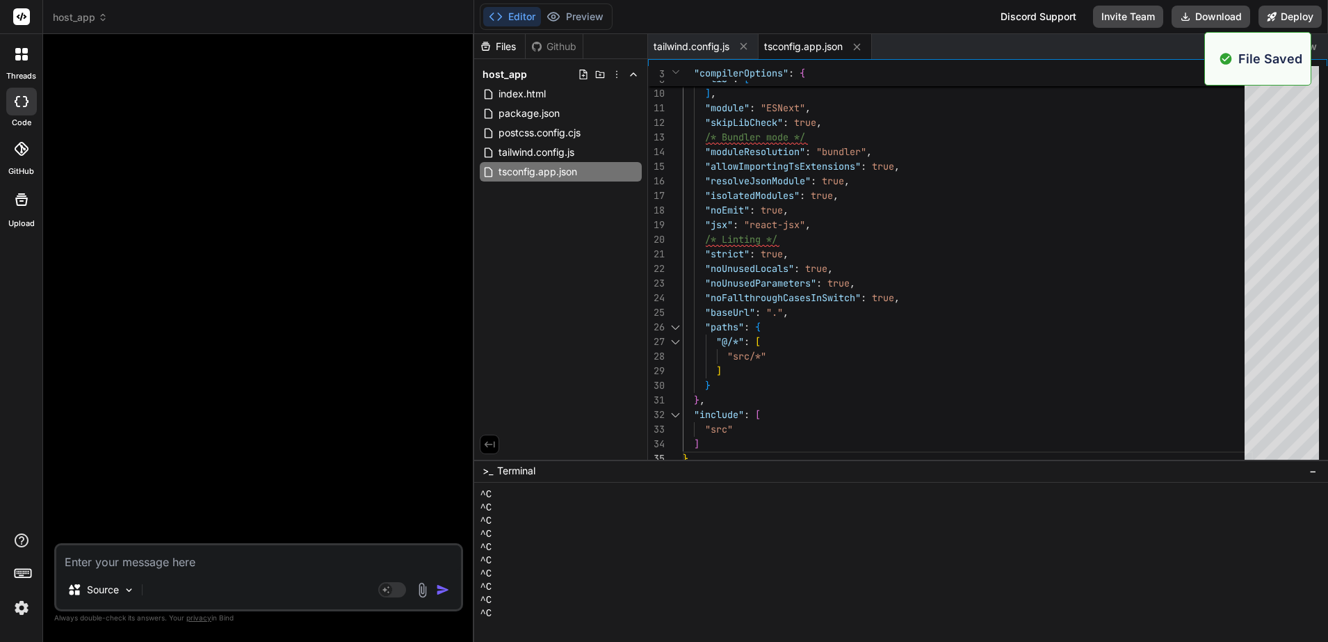
click at [555, 236] on div "Files Github host_app index.html package.json postcss.config.cjs tailwind.confi…" at bounding box center [561, 246] width 174 height 425
drag, startPoint x: 523, startPoint y: 214, endPoint x: 507, endPoint y: 208, distance: 17.2
click at [507, 208] on div "Files Github host_app index.html package.json postcss.config.cjs tailwind.confi…" at bounding box center [561, 246] width 174 height 425
click at [581, 76] on icon at bounding box center [583, 74] width 11 height 11
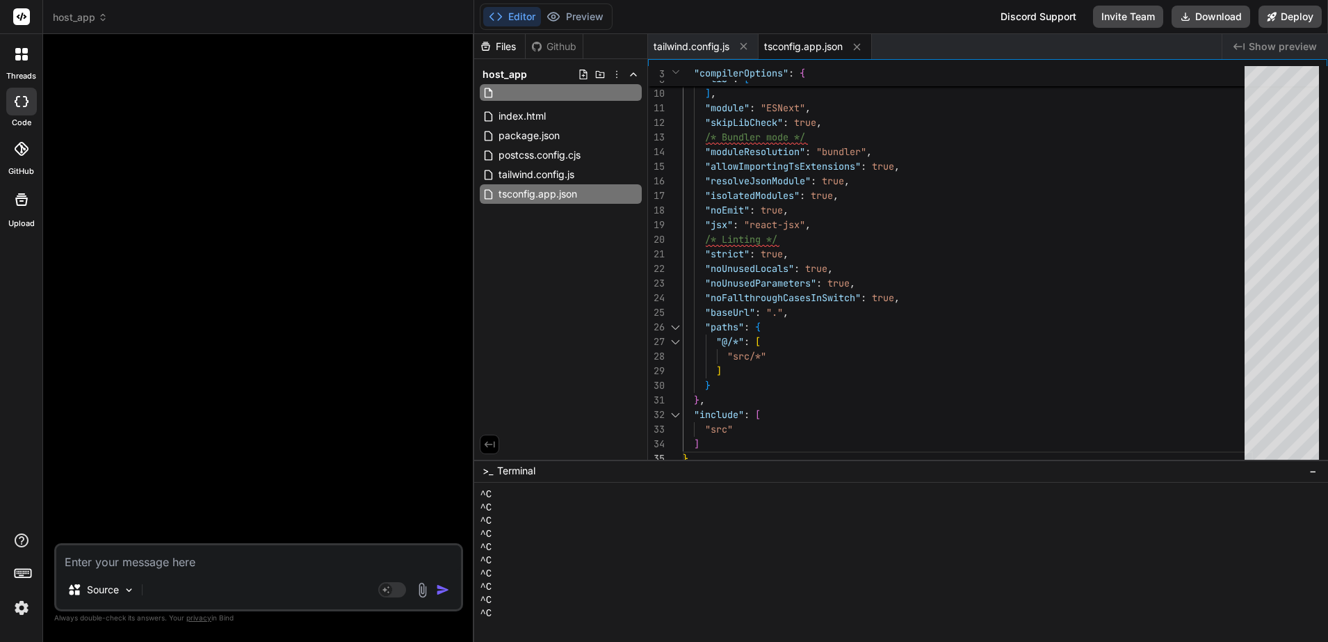
type input "tsconfig.json"
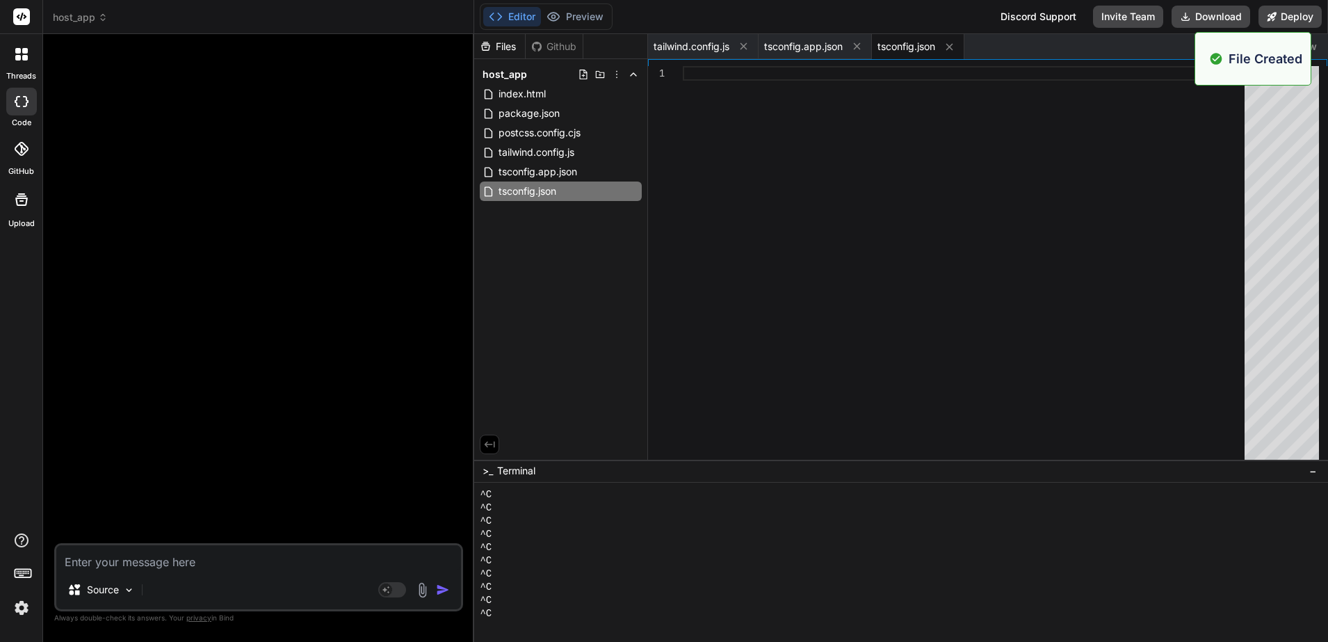
click at [730, 233] on div at bounding box center [968, 266] width 570 height 400
type textarea "}"
click at [594, 292] on div "Files Github host_app index.html package.json postcss.config.cjs tailwind.confi…" at bounding box center [561, 246] width 174 height 425
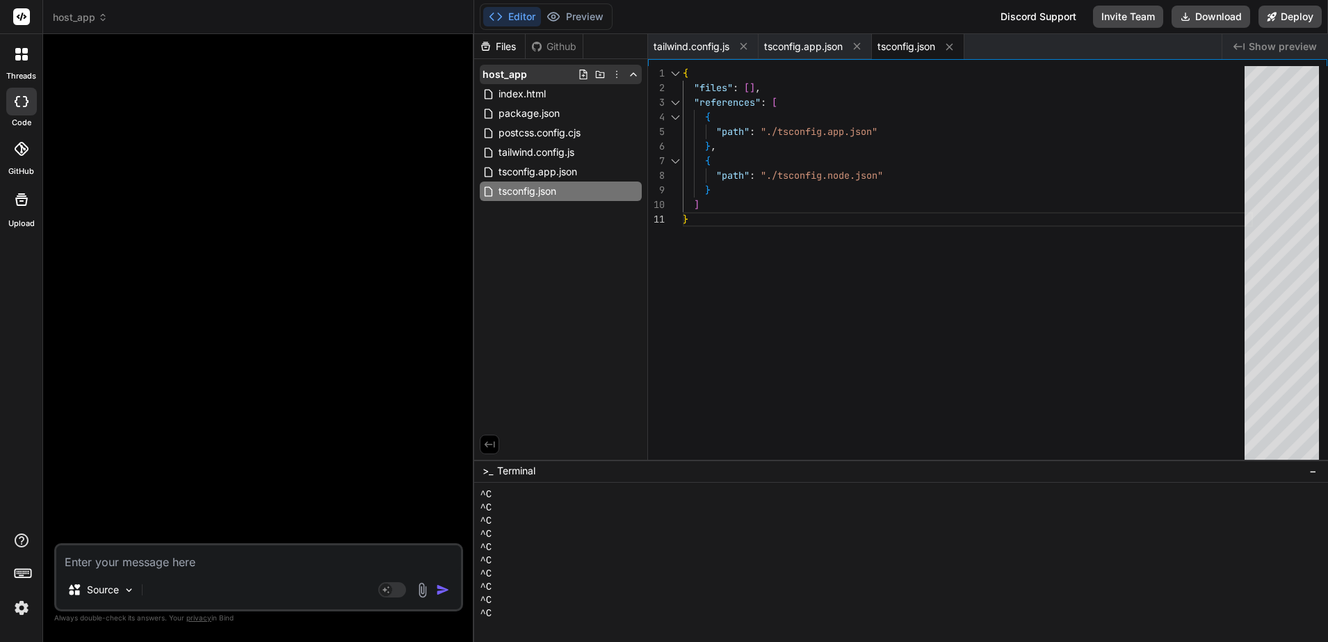
click at [584, 73] on icon at bounding box center [583, 74] width 11 height 11
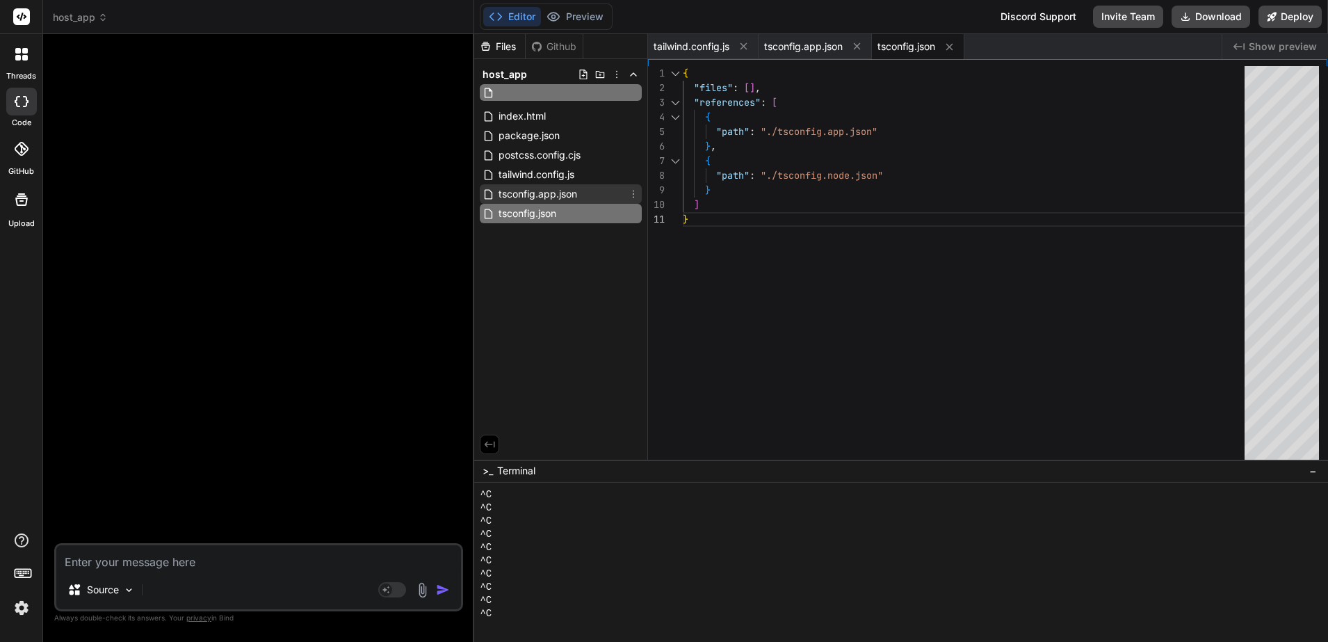
type input "tsconfig.node.json"
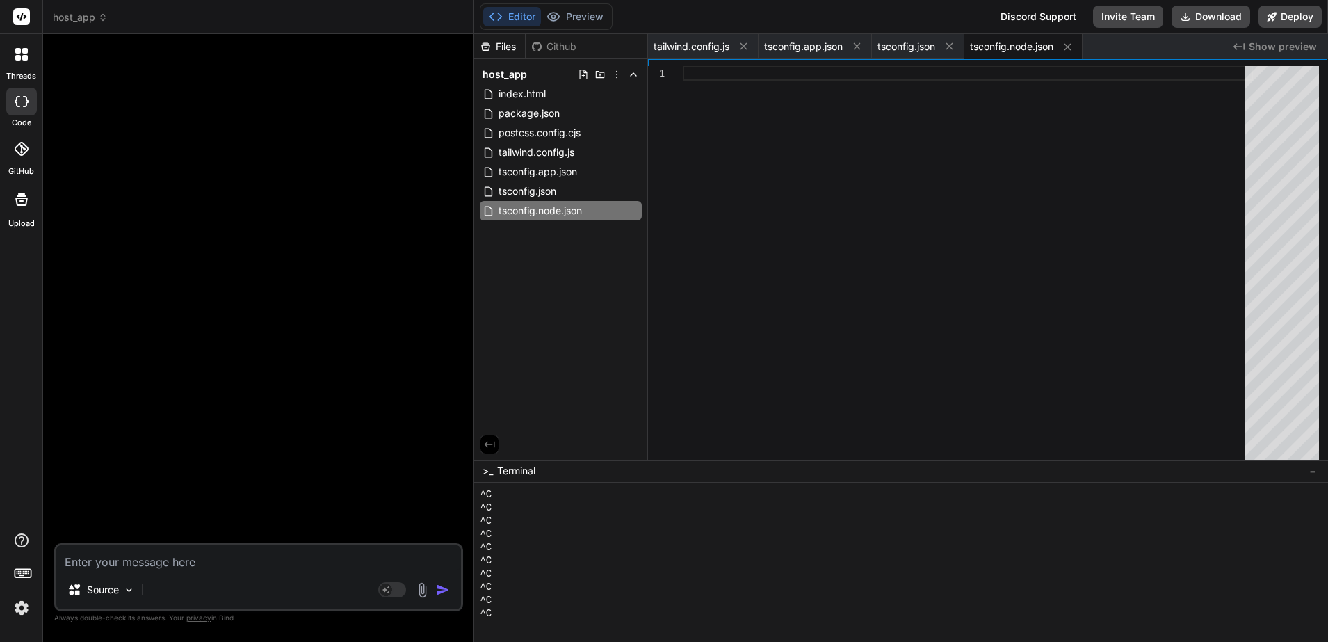
click at [961, 151] on div at bounding box center [968, 266] width 570 height 400
type textarea "}, "include": [ "vite.config.ts" ] }"
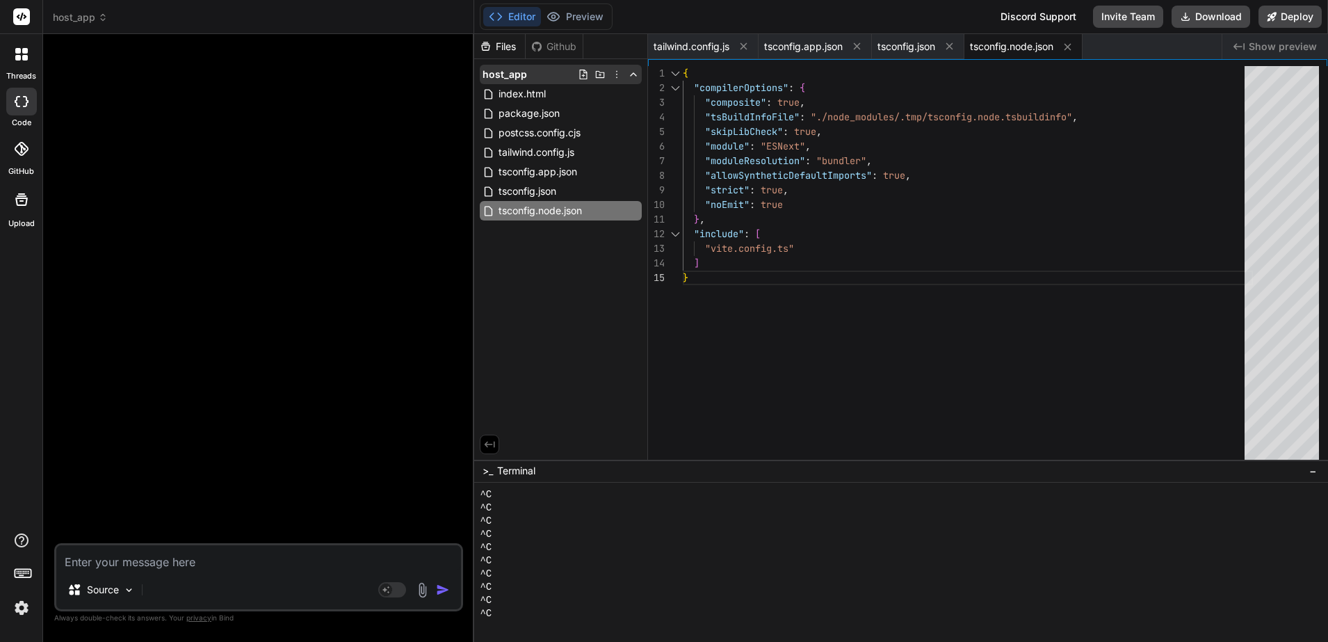
click at [582, 74] on icon at bounding box center [583, 74] width 11 height 11
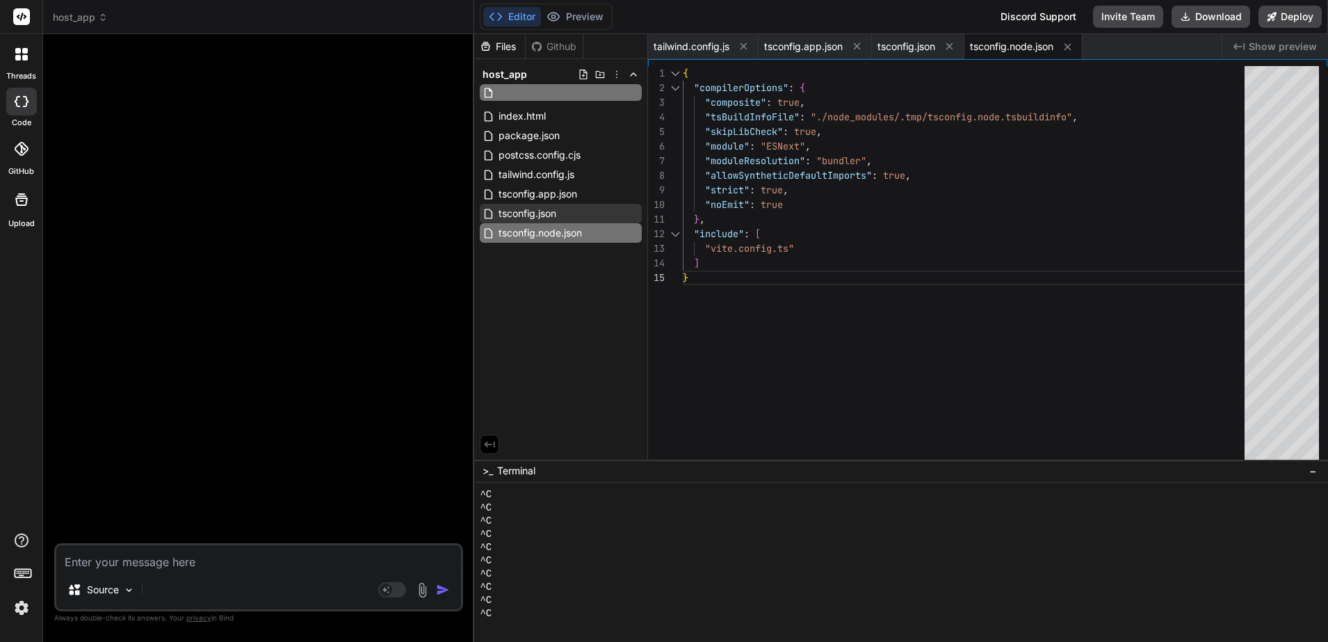
type input "vite.config.ts"
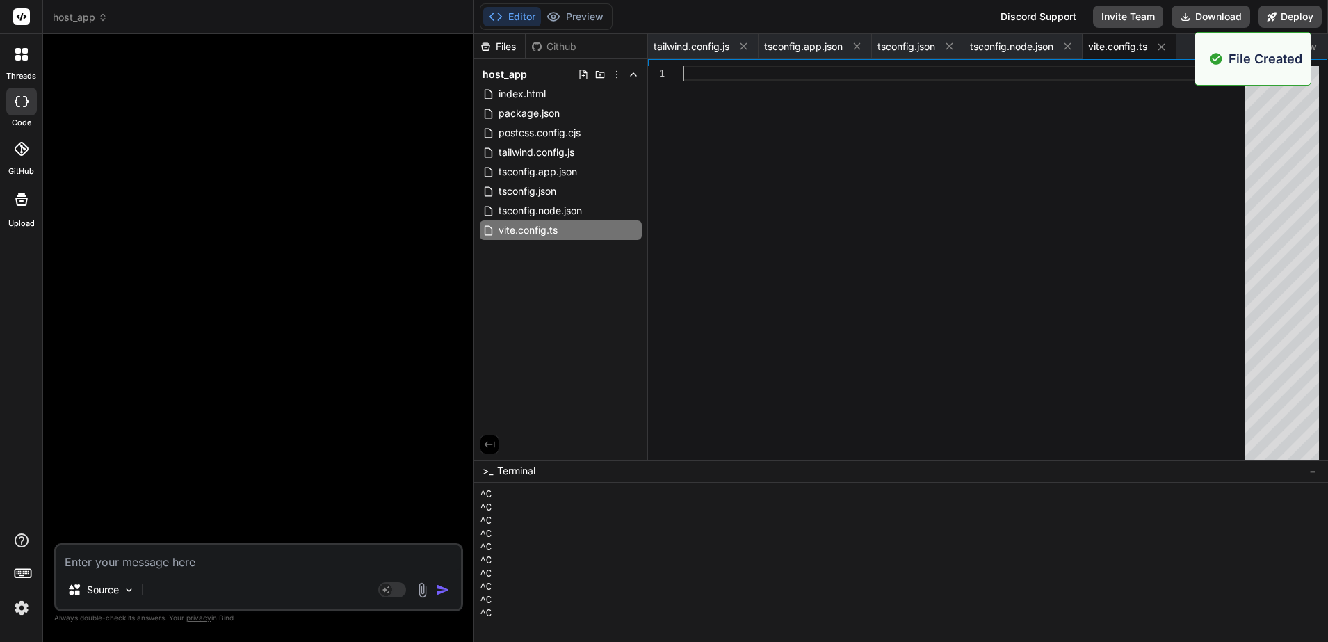
click at [751, 259] on div at bounding box center [968, 266] width 570 height 400
type textarea "}, }, })"
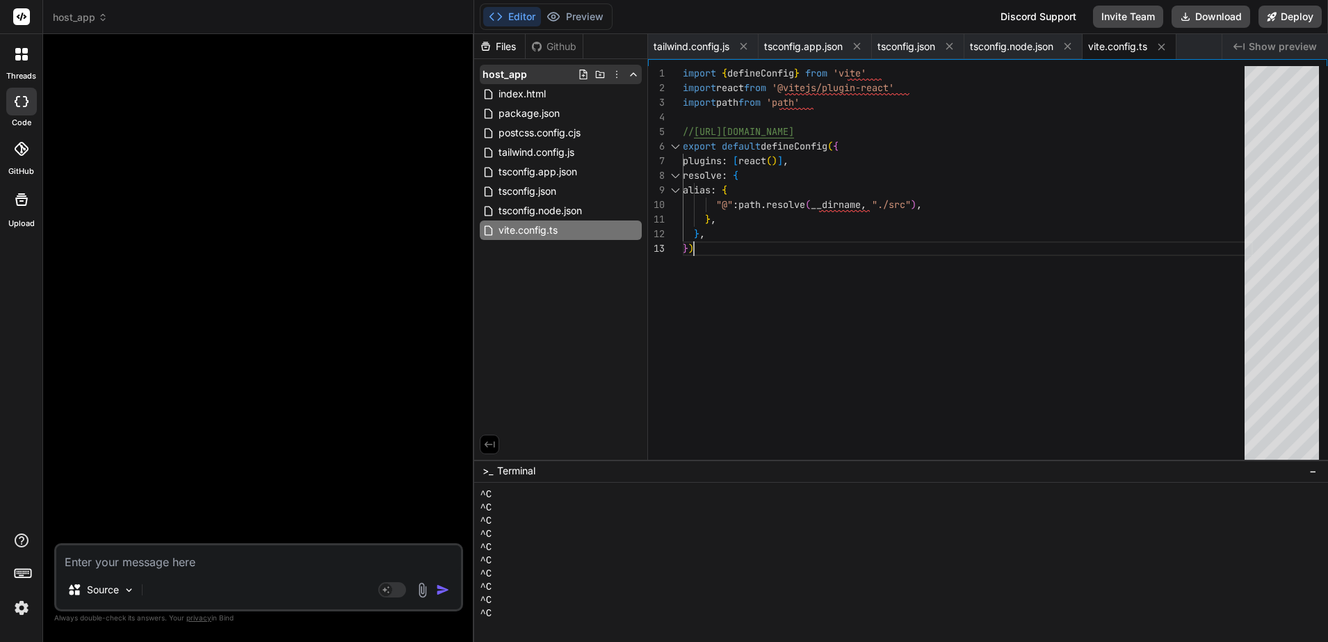
click at [602, 77] on icon at bounding box center [599, 74] width 11 height 11
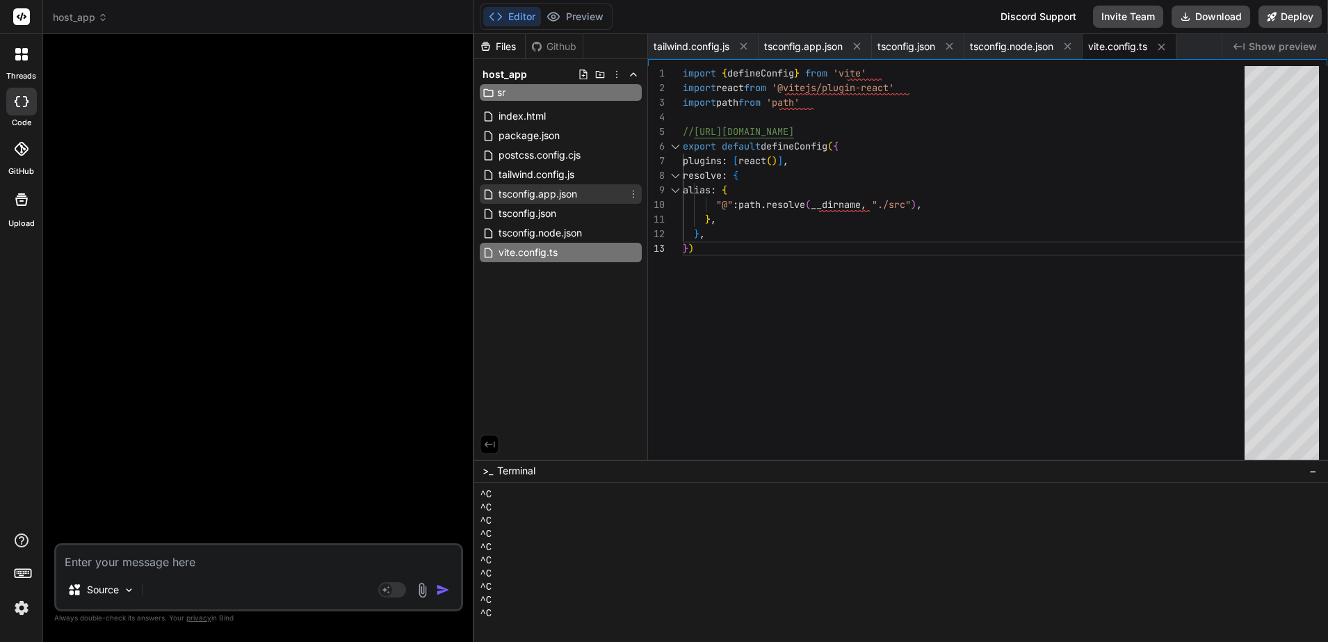
type input "src"
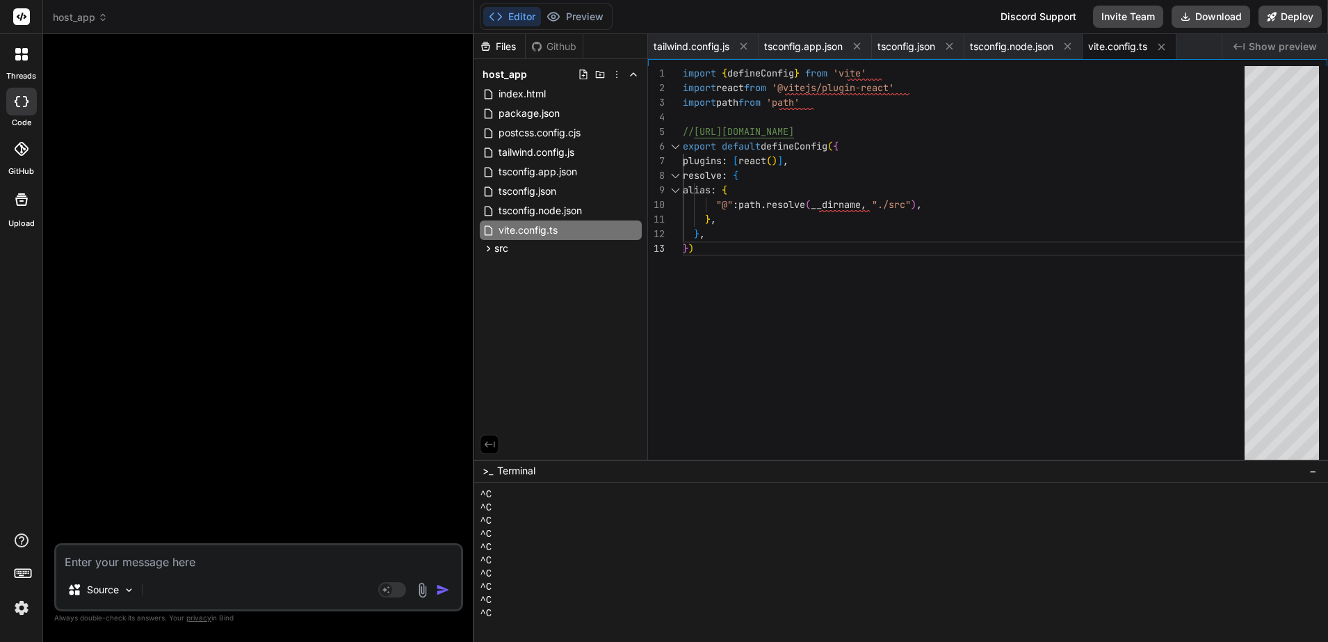
type textarea "x"
drag, startPoint x: 517, startPoint y: 249, endPoint x: 549, endPoint y: 250, distance: 32.0
click at [517, 249] on div "src" at bounding box center [561, 248] width 162 height 17
click at [589, 249] on div "src" at bounding box center [561, 248] width 162 height 17
click at [635, 248] on icon at bounding box center [633, 248] width 11 height 11
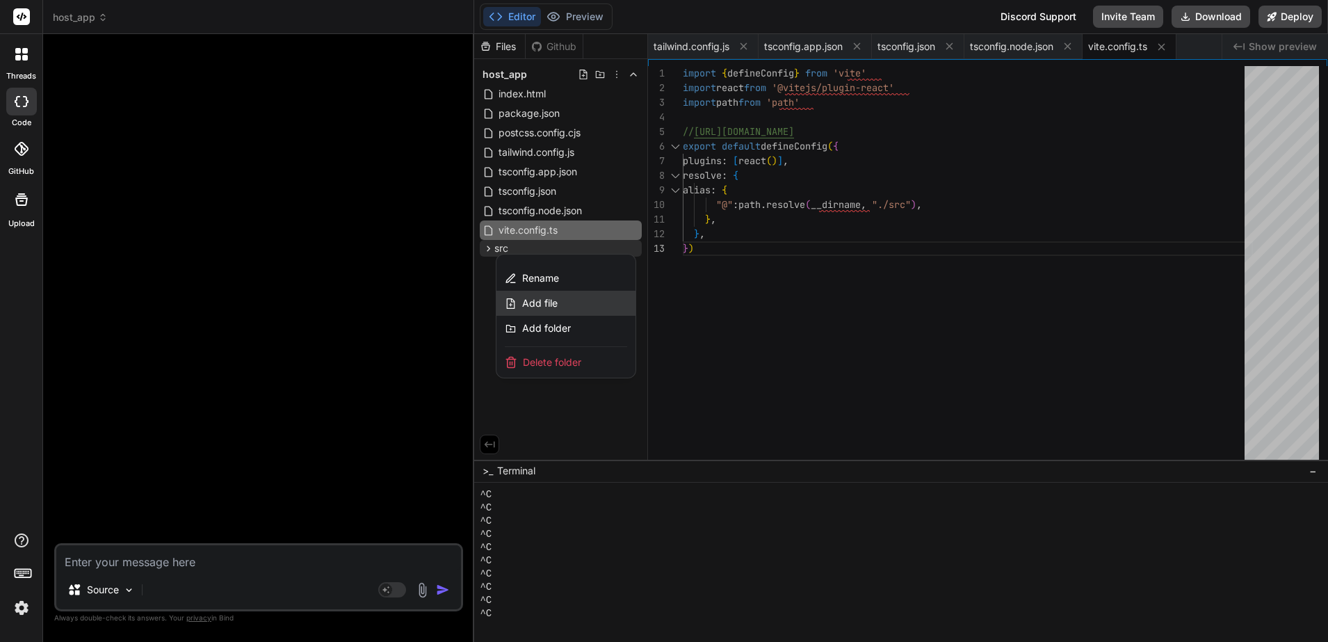
click at [585, 309] on div "Add file" at bounding box center [565, 303] width 139 height 25
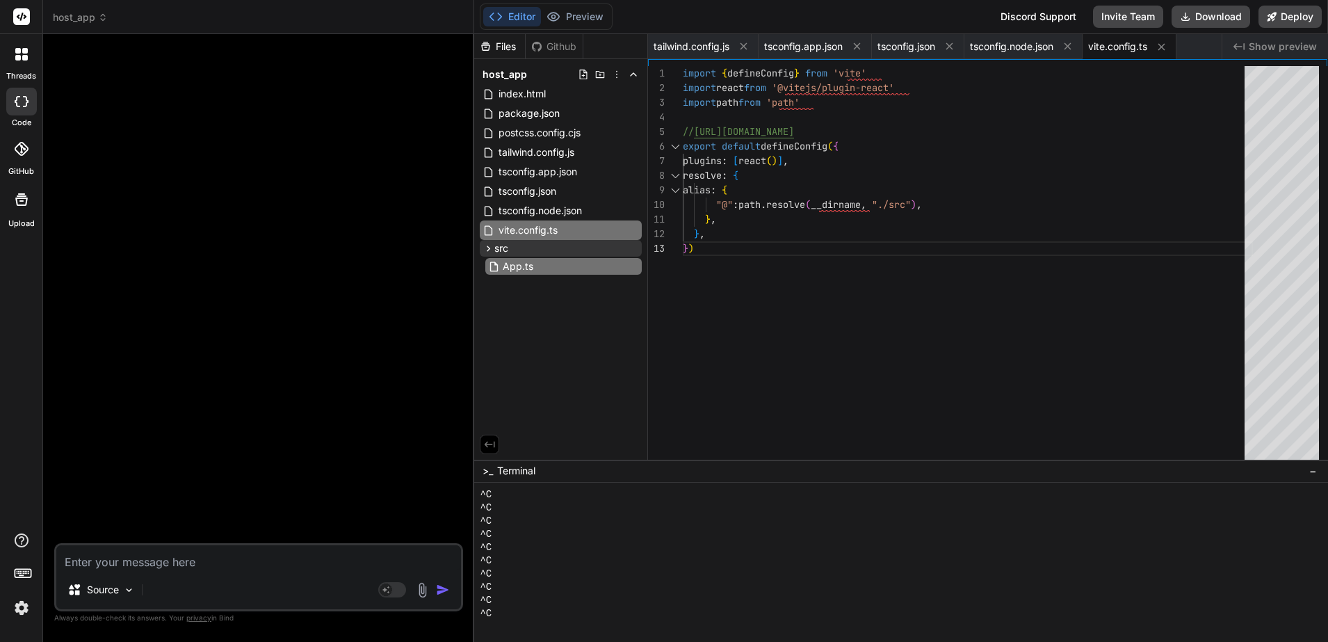
type input "App.tsx"
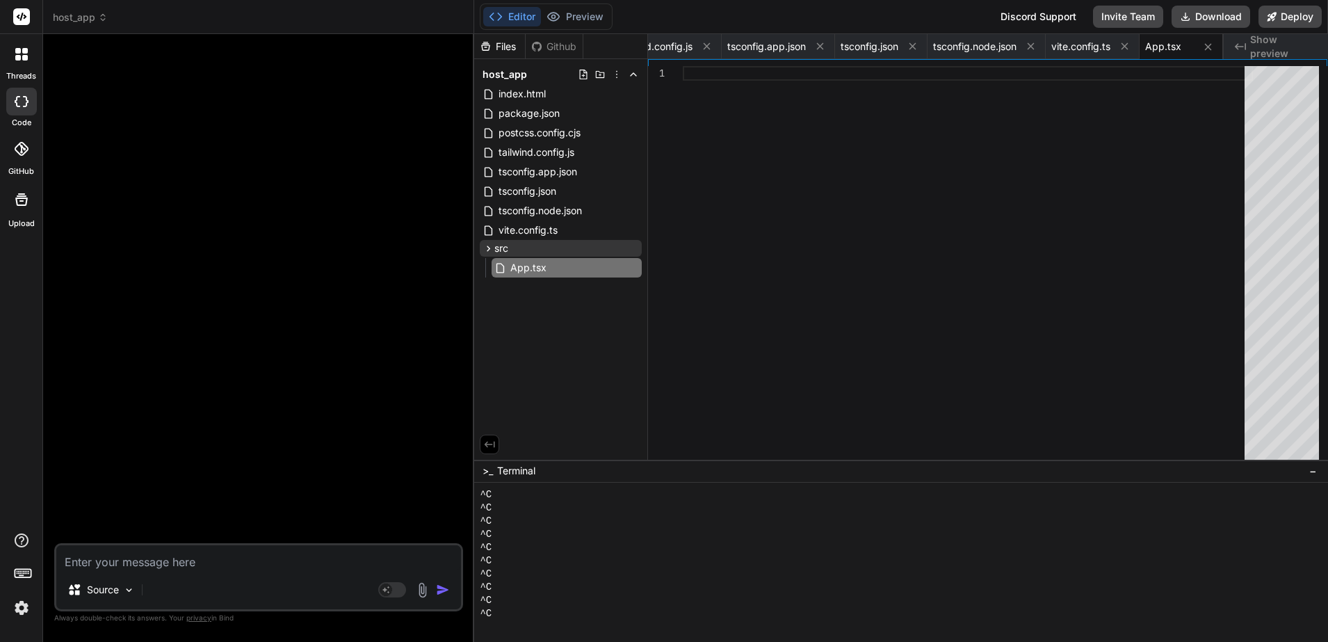
click at [876, 124] on div at bounding box center [968, 266] width 570 height 400
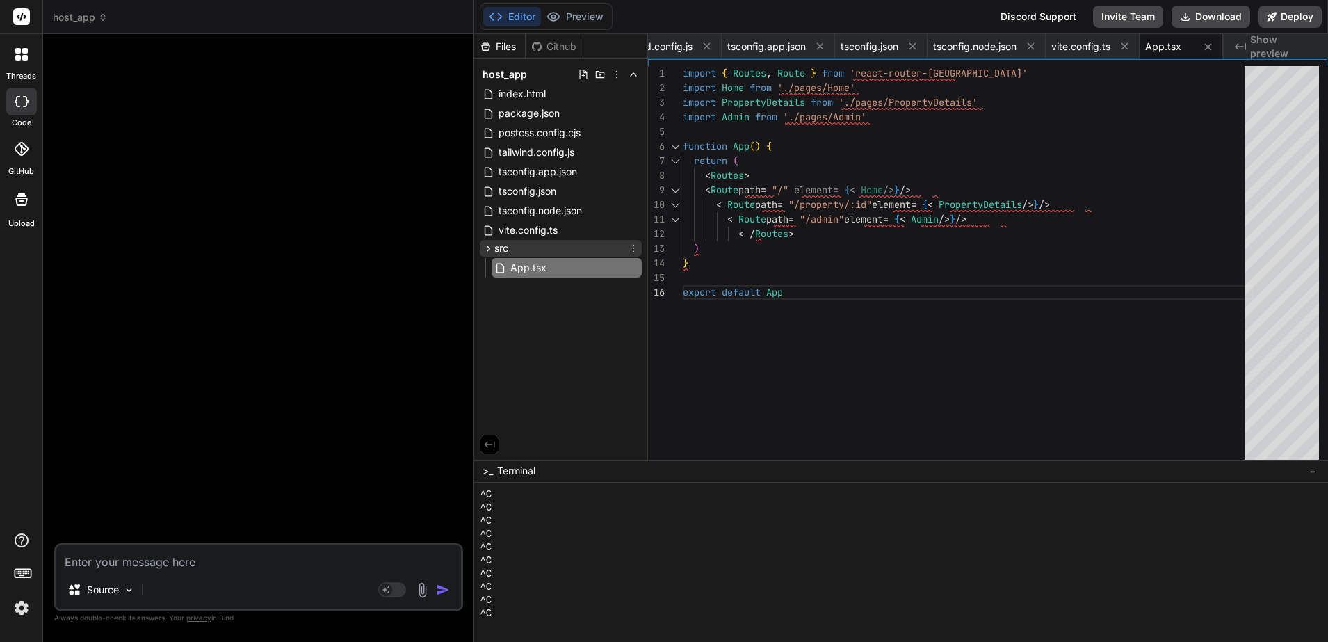
type textarea "< Route path = "/admin" element = {< Admin />} /> < /Routes> ) } export default…"
click at [632, 246] on icon at bounding box center [633, 248] width 11 height 11
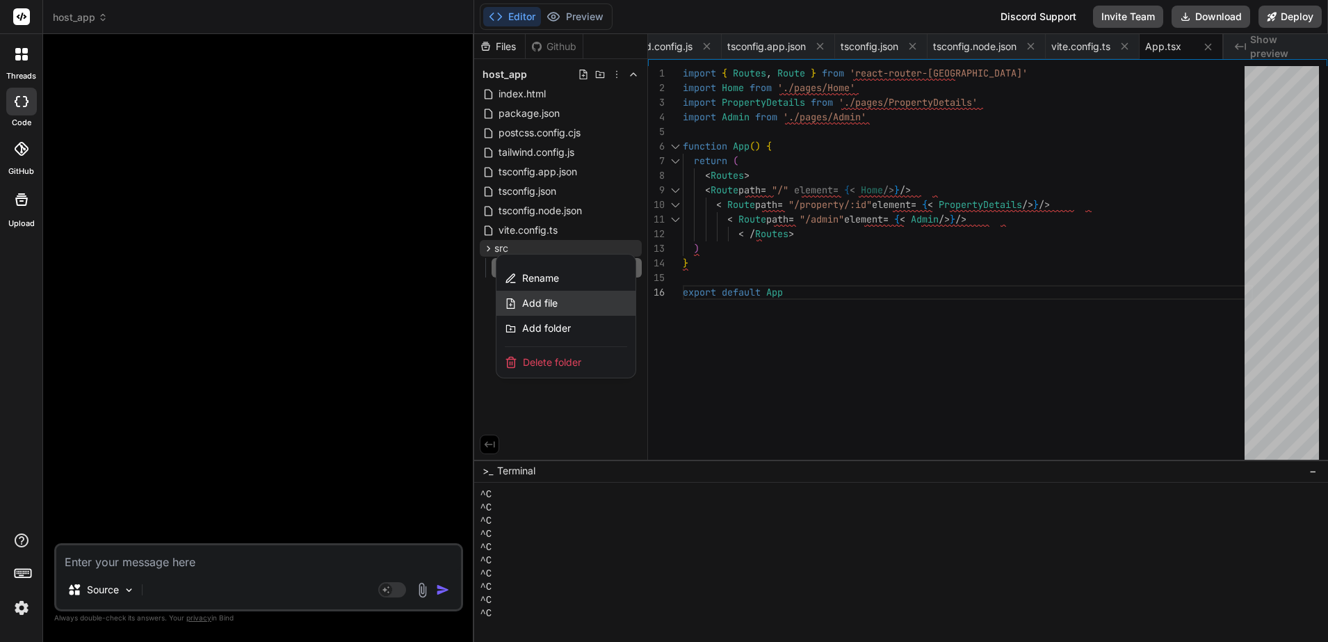
click at [564, 304] on div "Add file" at bounding box center [565, 303] width 139 height 25
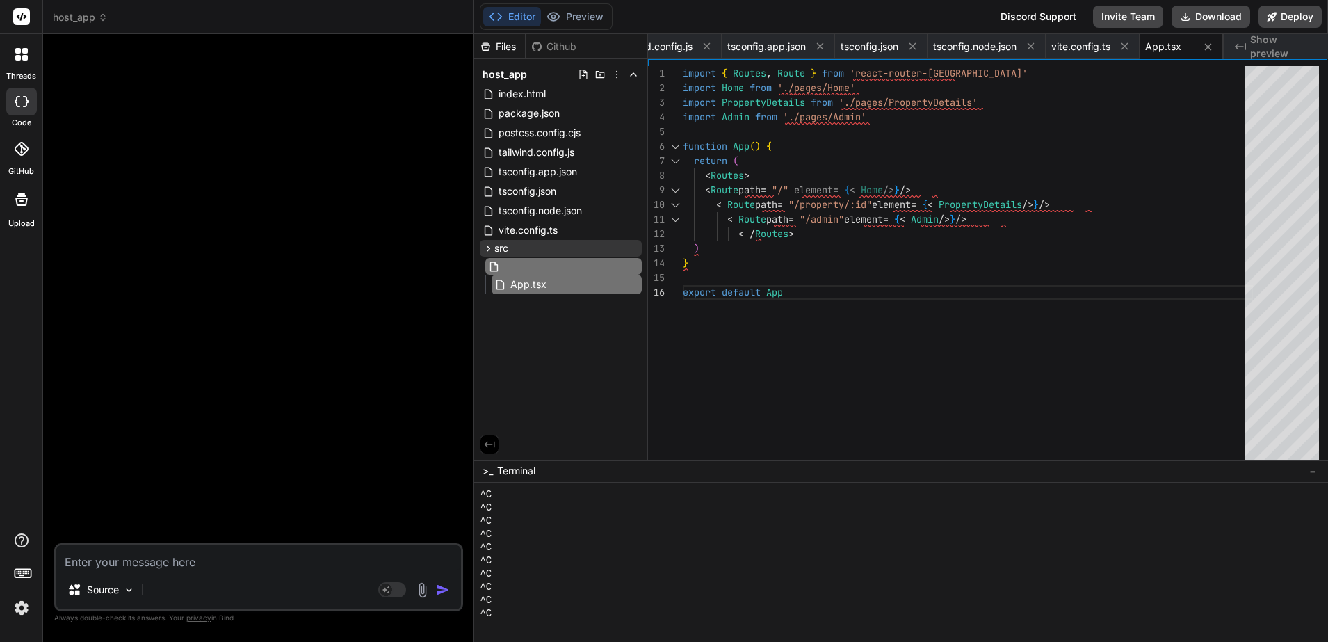
type input "index.css"
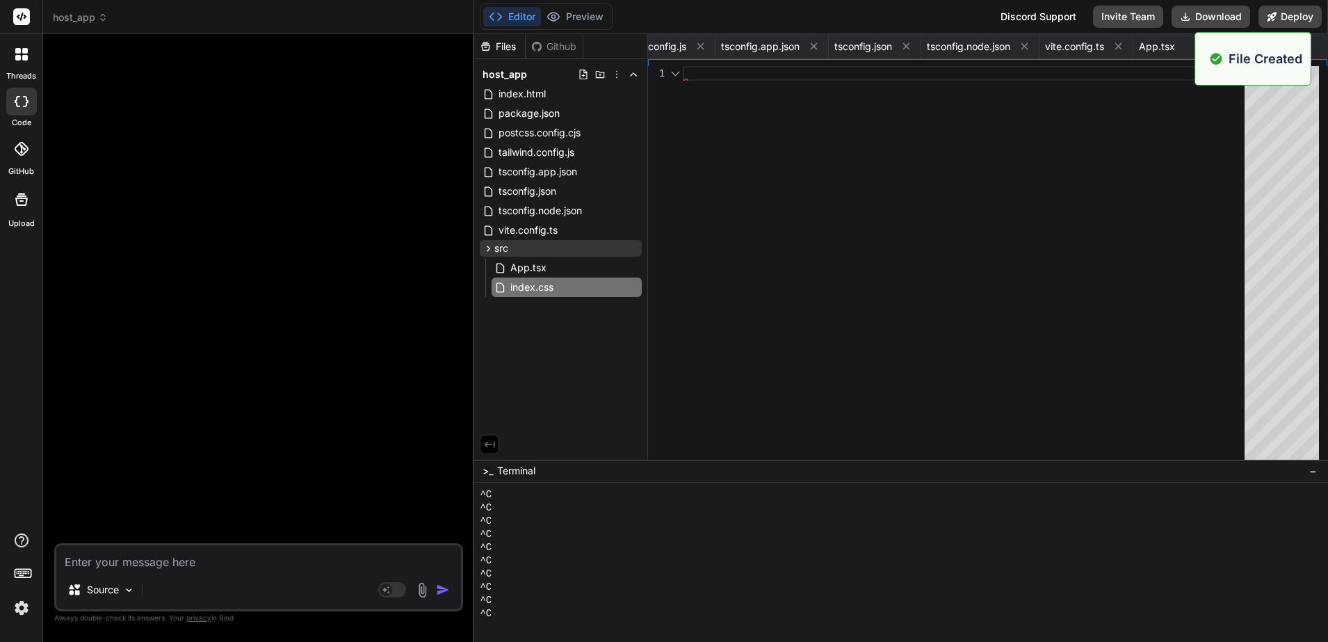
scroll to position [0, 127]
click at [567, 344] on div "Files Github host_app index.html package.json postcss.config.cjs tailwind.confi…" at bounding box center [561, 246] width 174 height 425
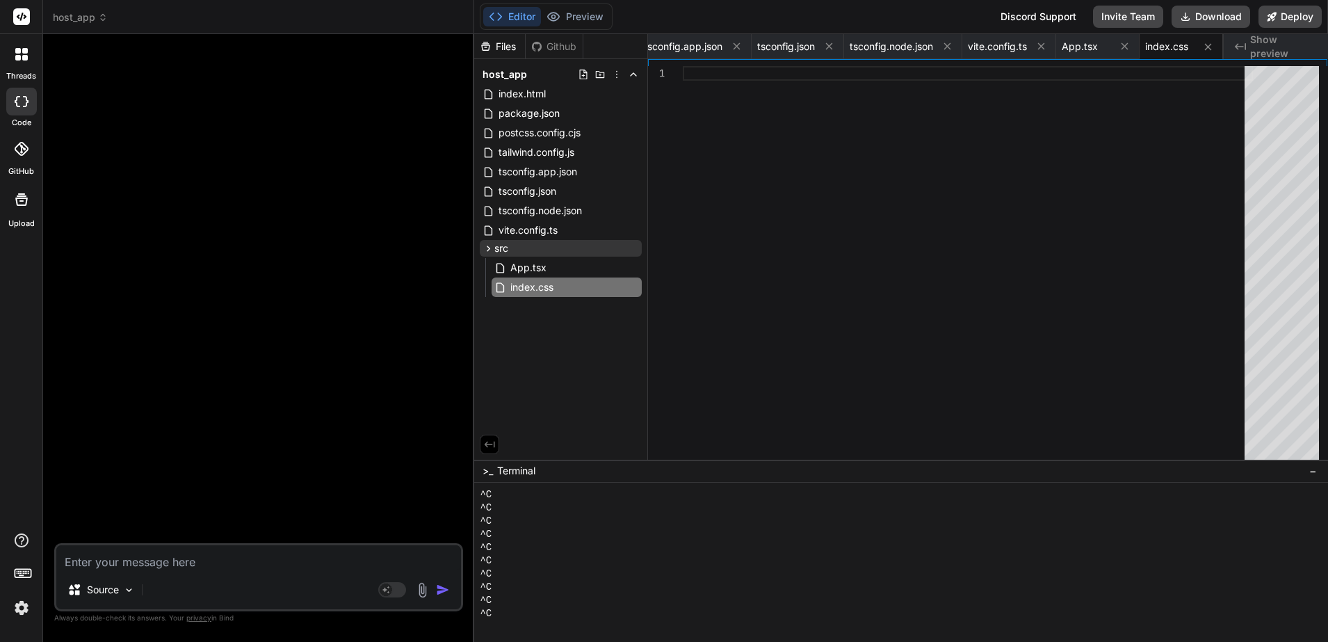
click at [946, 175] on div at bounding box center [968, 266] width 570 height 400
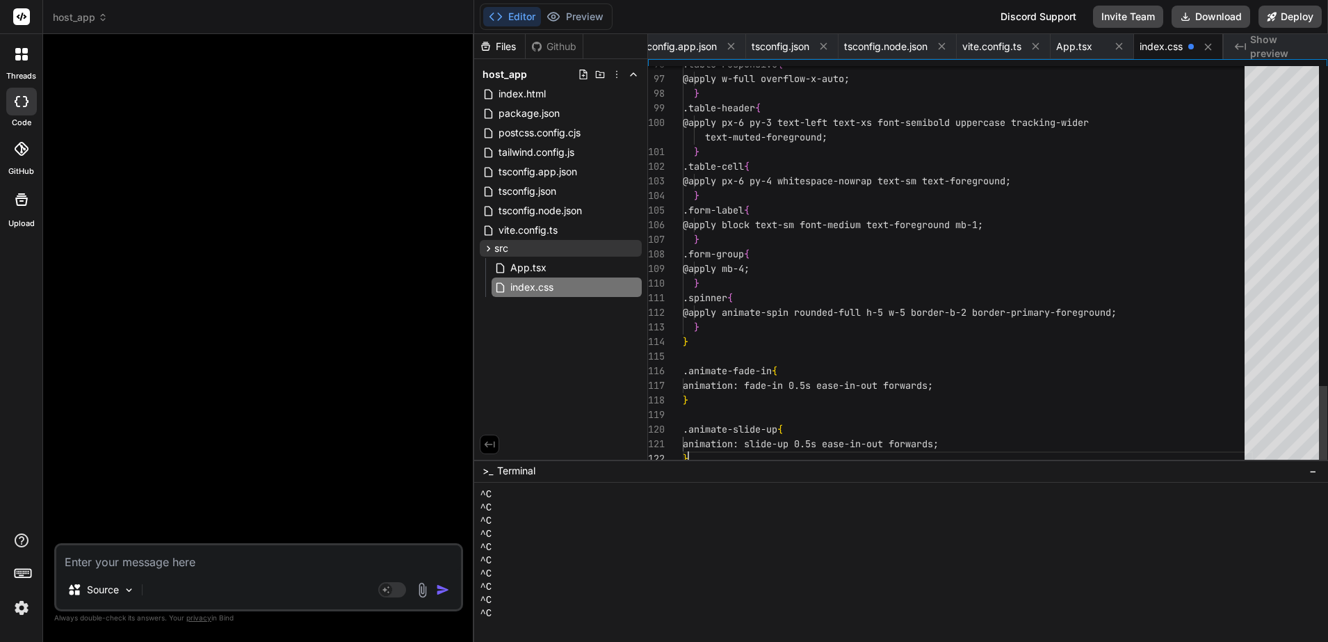
scroll to position [0, 133]
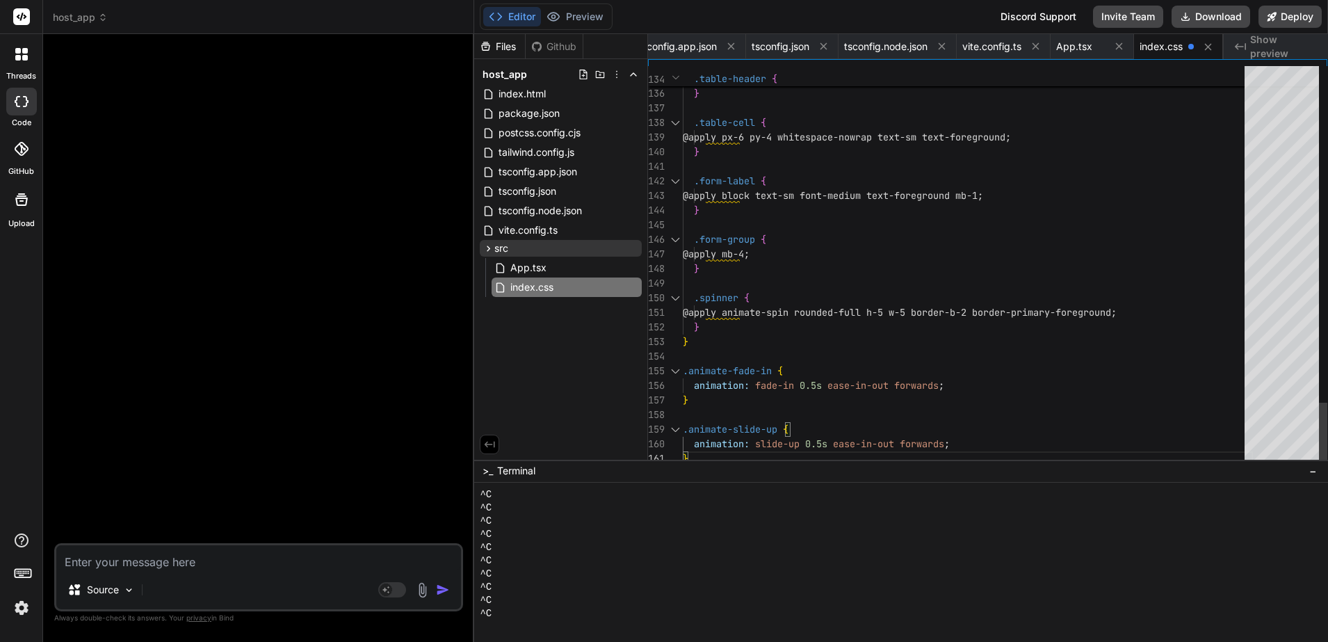
type textarea "@tailwind base; @tailwind components; @tailwind utilities; @layer base { :root …"
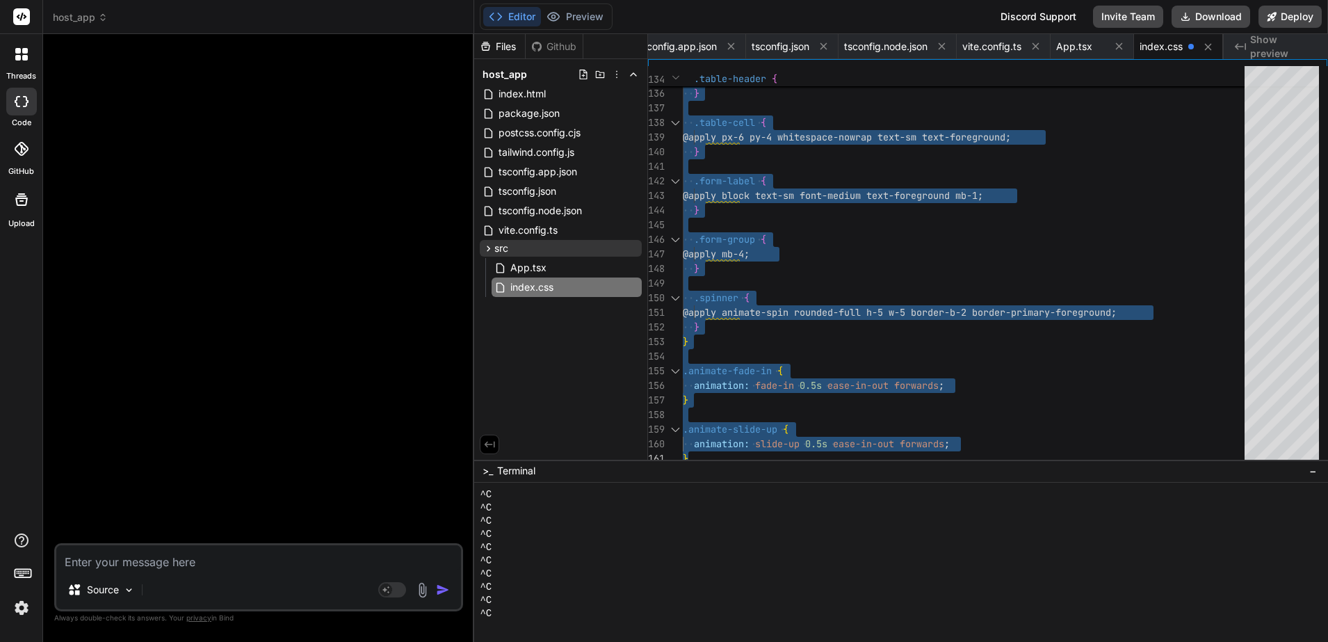
click at [548, 331] on div "Files Github host_app index.html package.json postcss.config.cjs tailwind.confi…" at bounding box center [561, 246] width 174 height 425
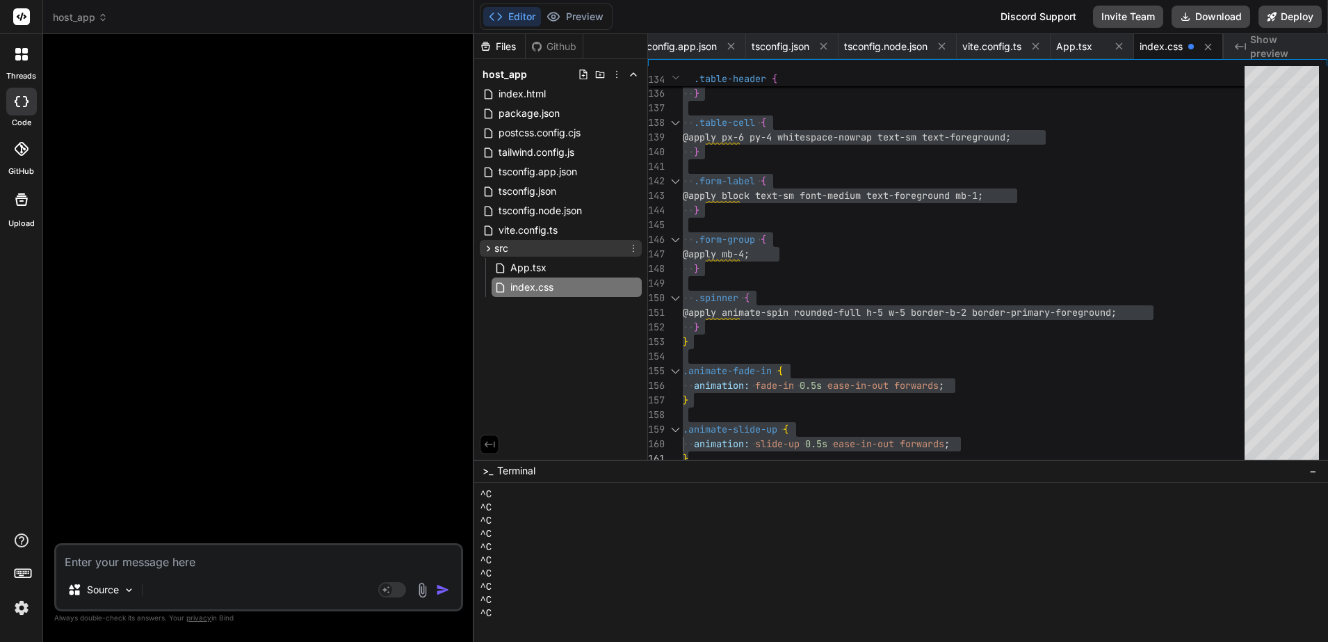
click at [632, 245] on icon at bounding box center [633, 248] width 11 height 11
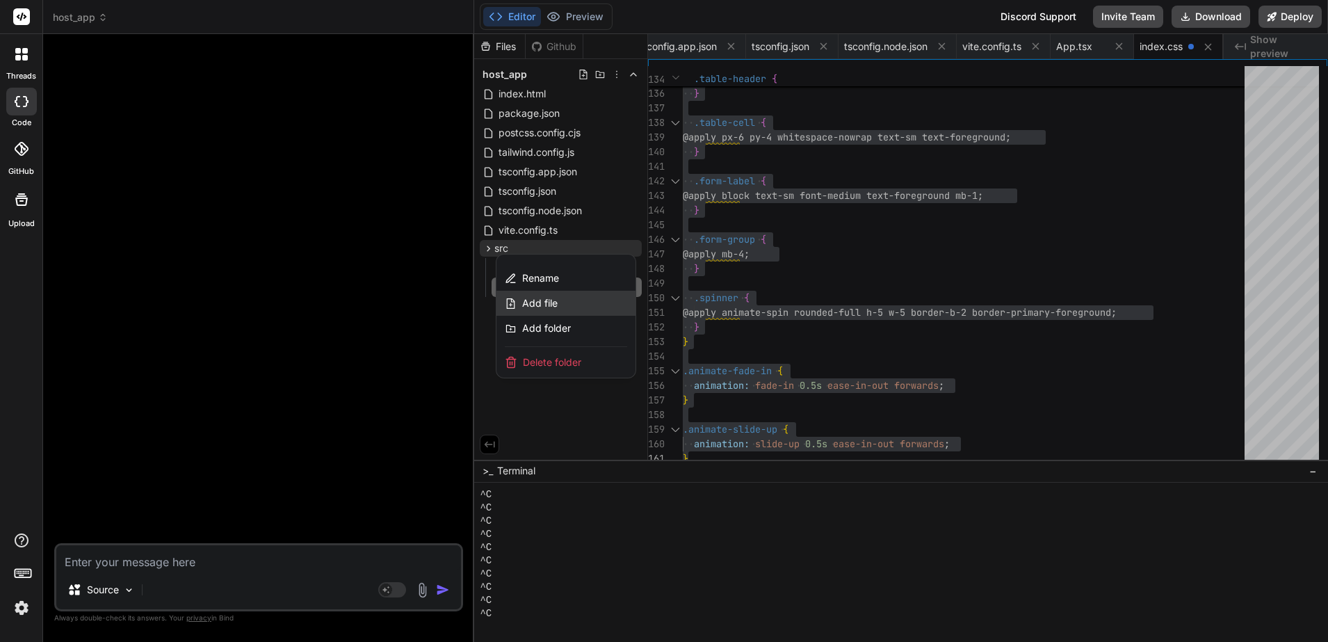
click at [537, 302] on span "Add file" at bounding box center [539, 303] width 35 height 14
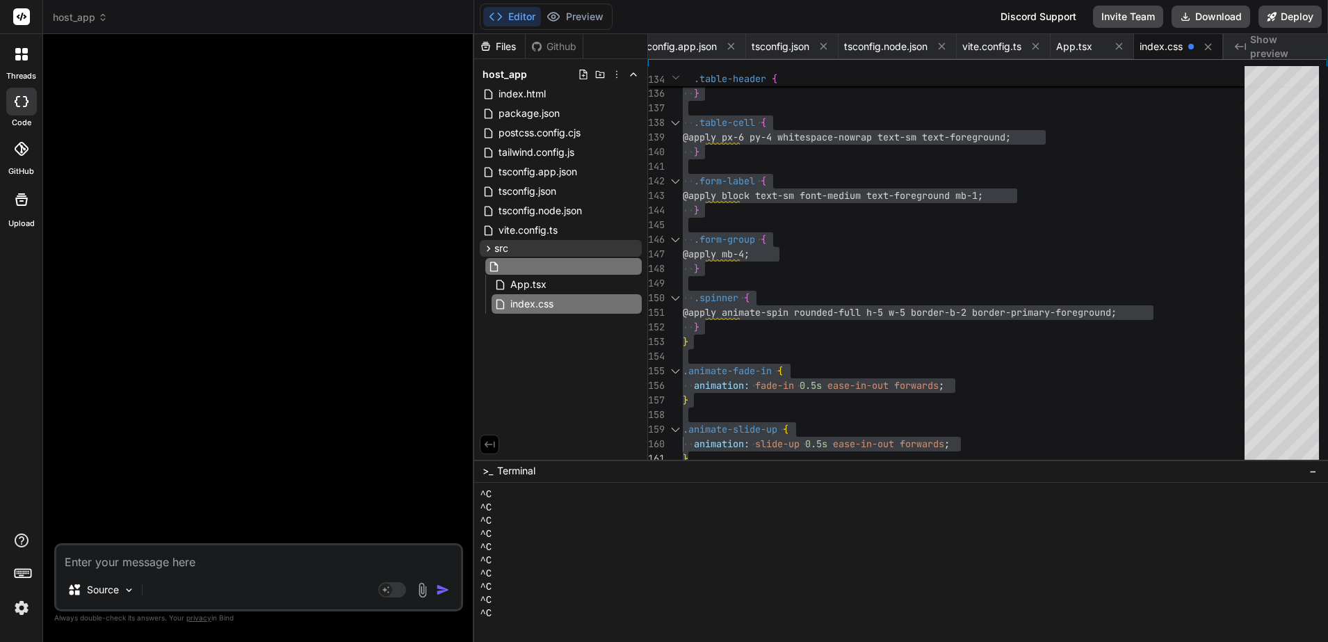
type input "main.tsx"
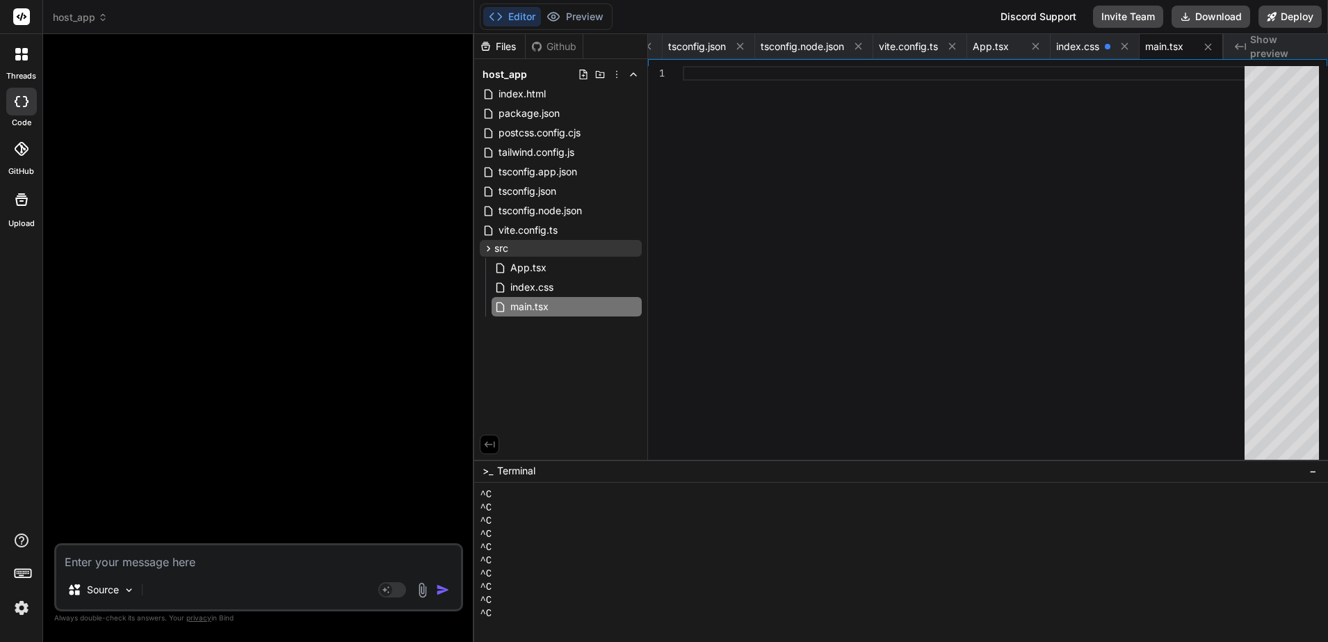
drag, startPoint x: 927, startPoint y: 162, endPoint x: 893, endPoint y: 179, distance: 38.2
click at [927, 162] on div at bounding box center [968, 266] width 570 height 400
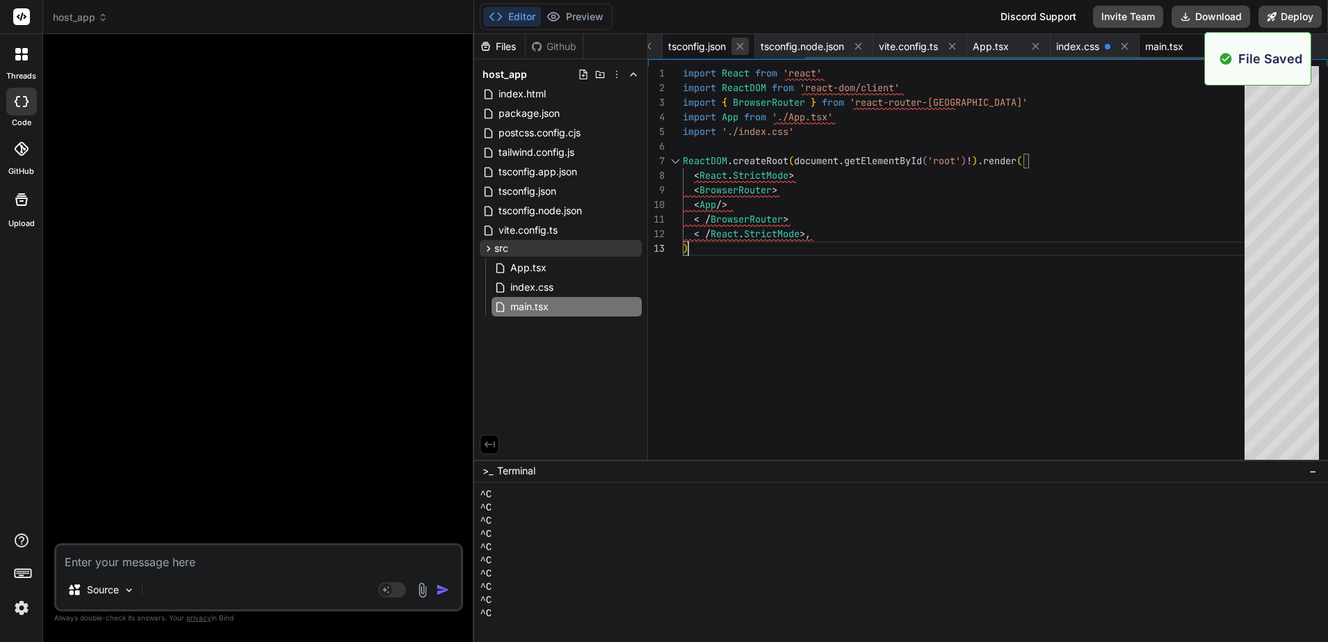
click at [740, 51] on icon at bounding box center [740, 46] width 12 height 12
click at [740, 51] on icon at bounding box center [739, 46] width 12 height 12
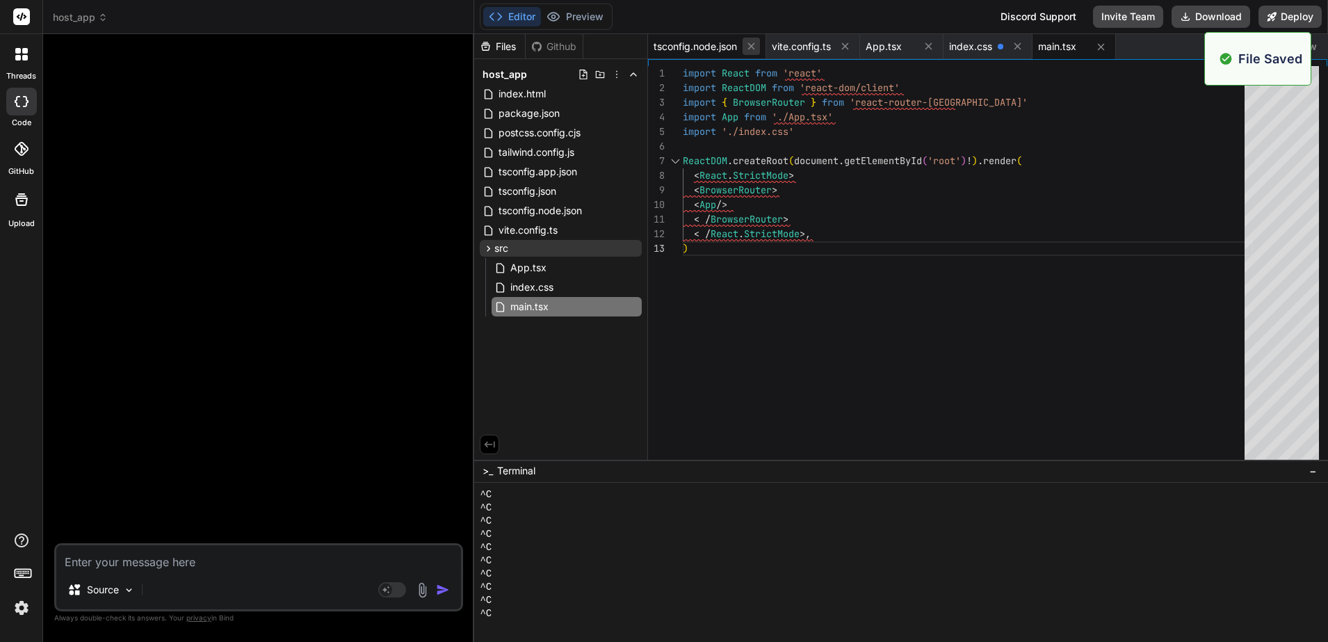
click at [754, 48] on icon at bounding box center [751, 46] width 12 height 12
click at [728, 49] on icon at bounding box center [727, 46] width 12 height 12
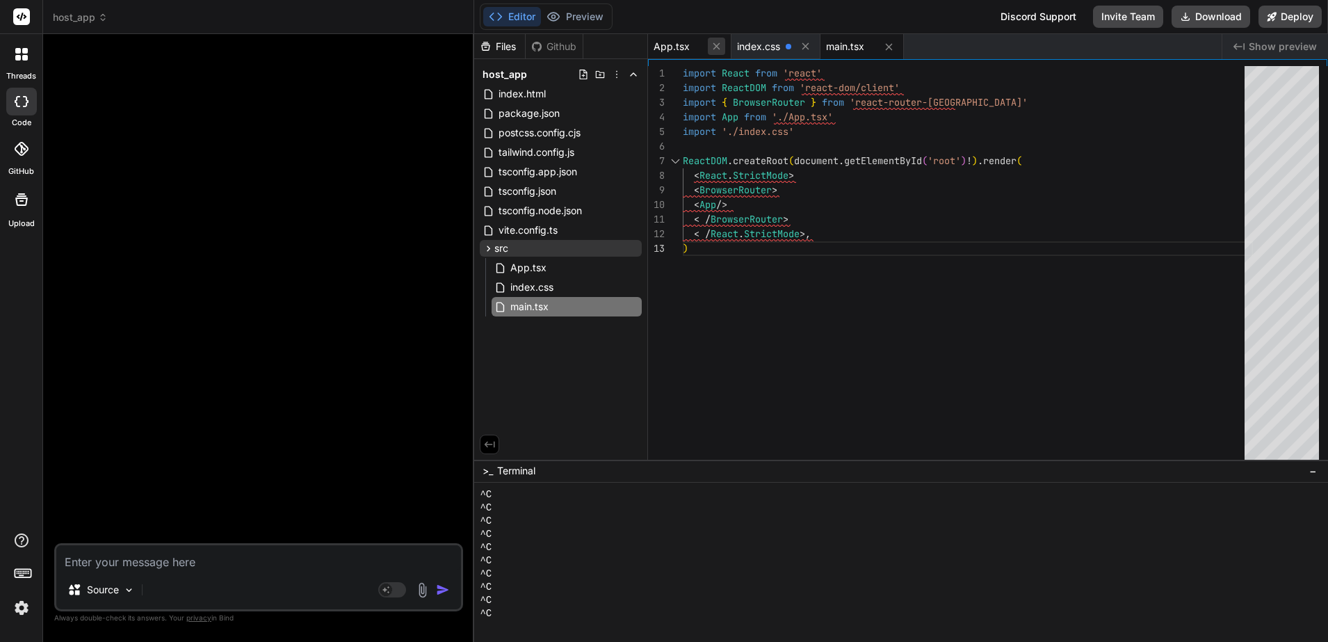
click at [718, 51] on icon at bounding box center [716, 46] width 12 height 12
click at [836, 264] on div "import React from 'react' import ReactDOM from 'react-dom/client' import { Brow…" at bounding box center [968, 266] width 570 height 400
click at [683, 53] on div "index.css" at bounding box center [692, 46] width 89 height 25
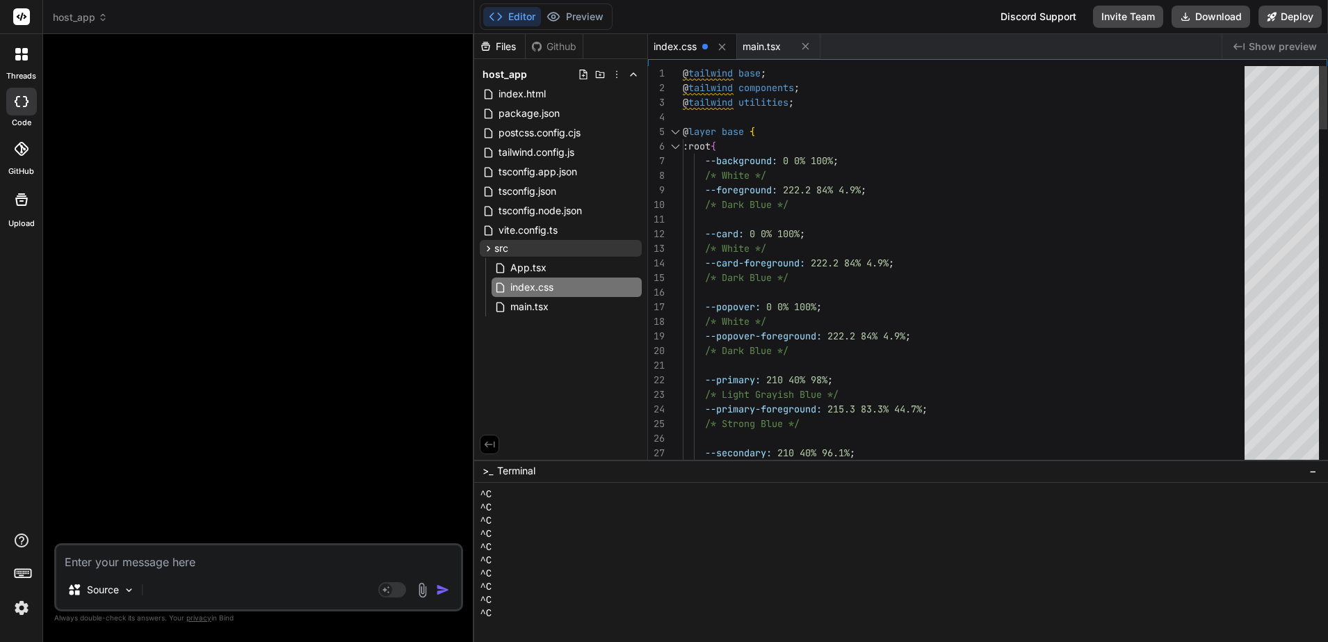
click at [713, 43] on icon at bounding box center [716, 47] width 12 height 12
type textarea "< /BrowserRouter> < /React.StrictMode>, )"
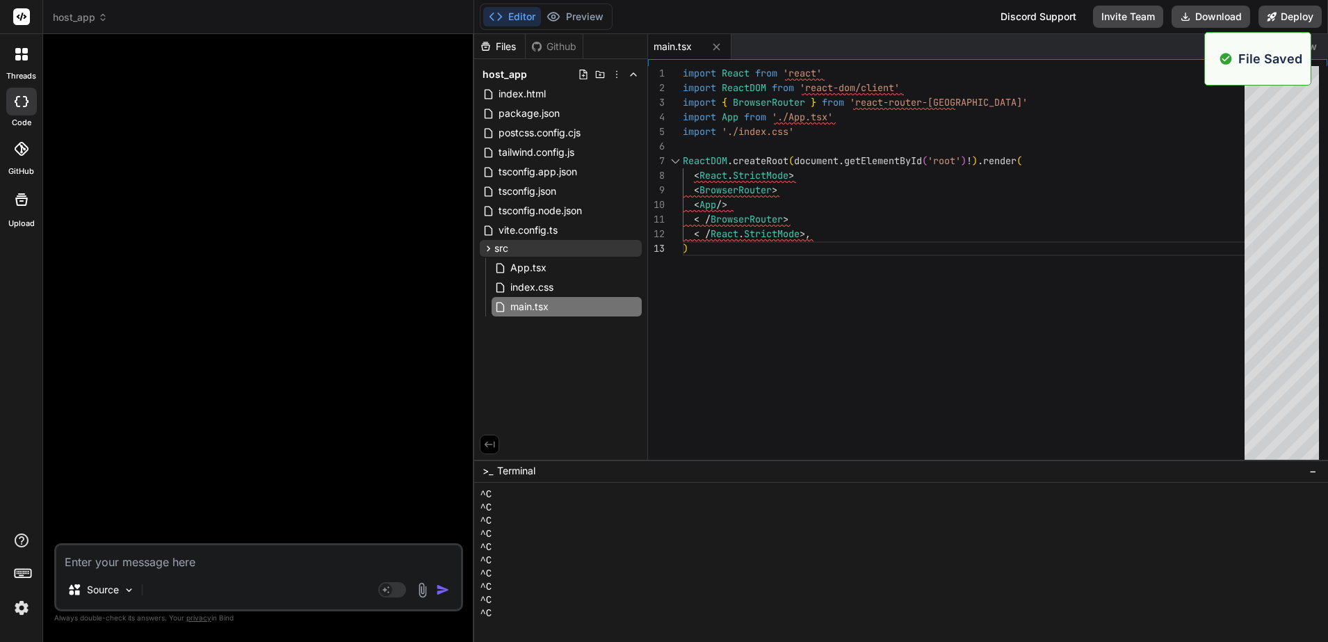
click at [713, 43] on icon at bounding box center [716, 47] width 12 height 12
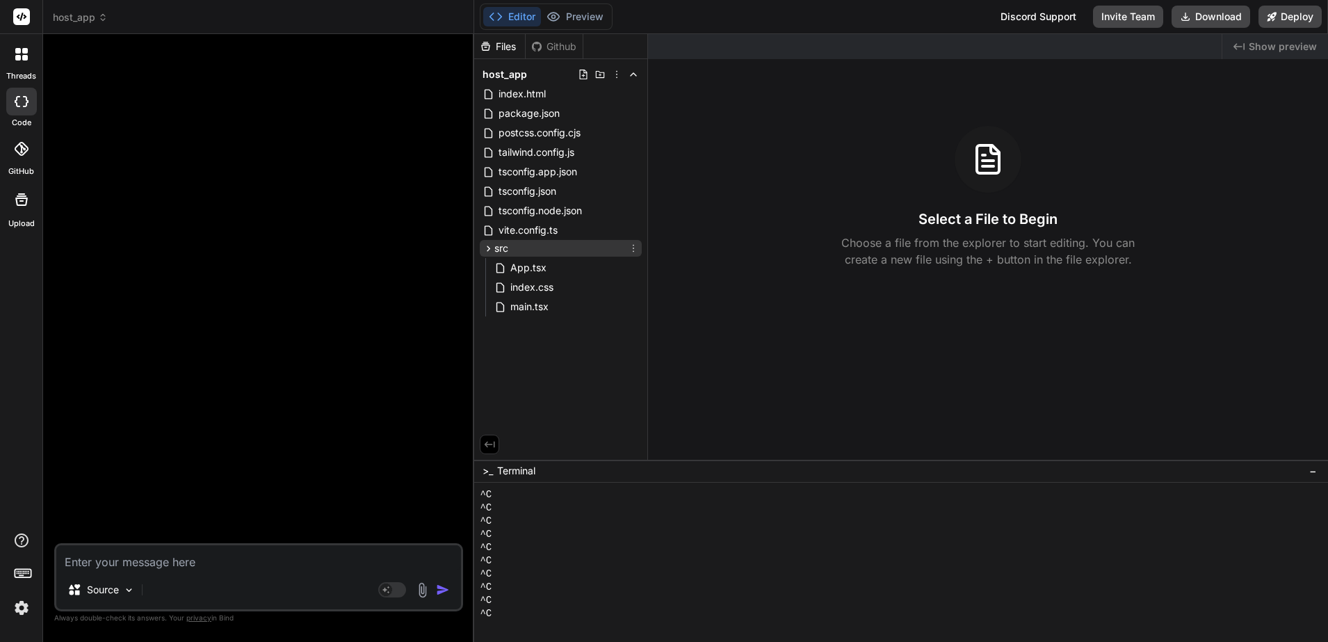
click at [632, 247] on icon at bounding box center [633, 248] width 11 height 11
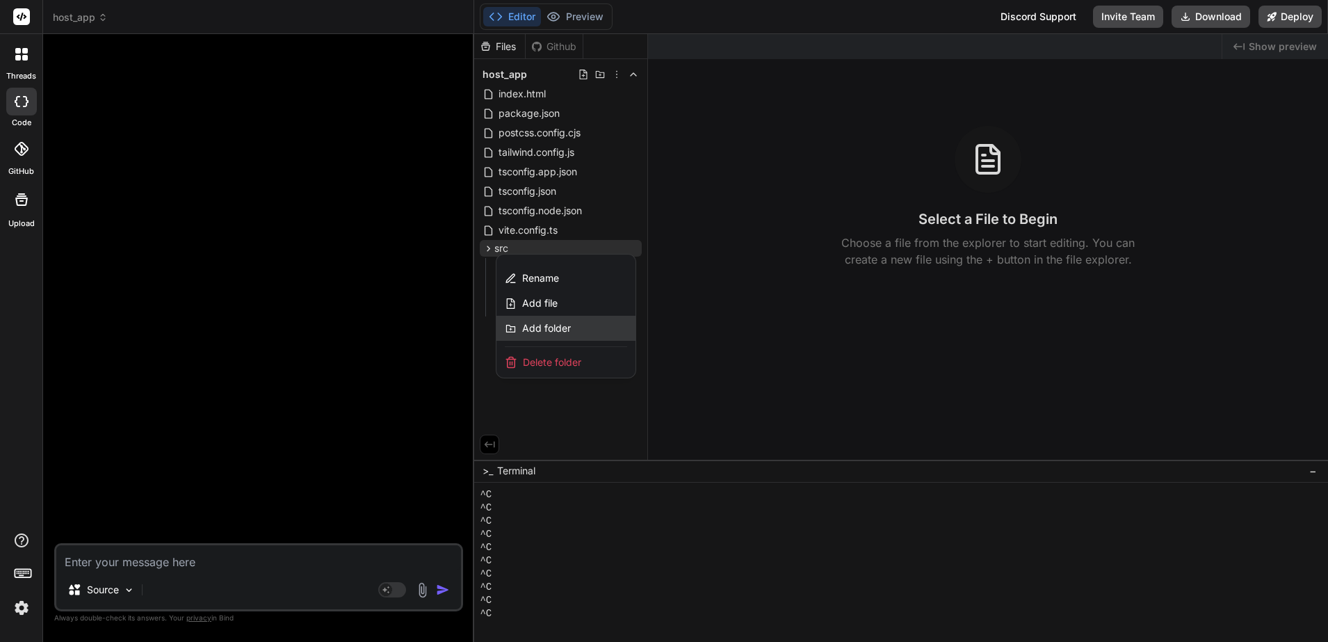
click at [562, 329] on span "Add folder" at bounding box center [546, 328] width 49 height 14
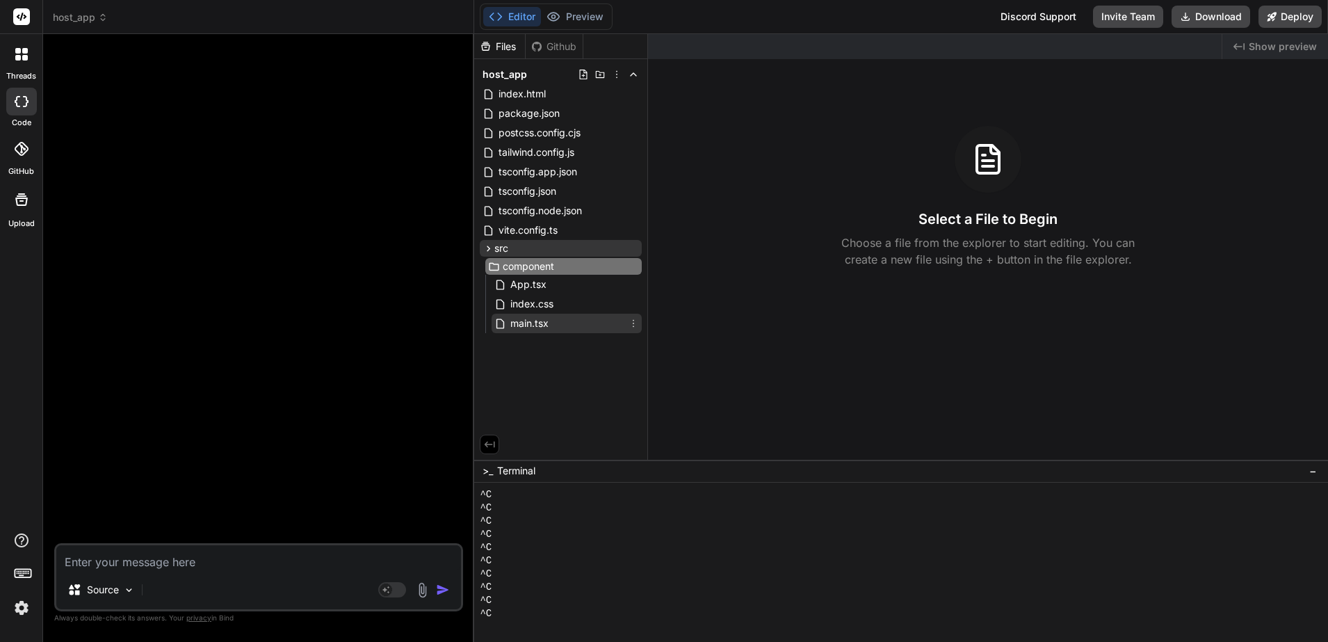
type input "components"
click at [637, 247] on icon at bounding box center [633, 248] width 11 height 11
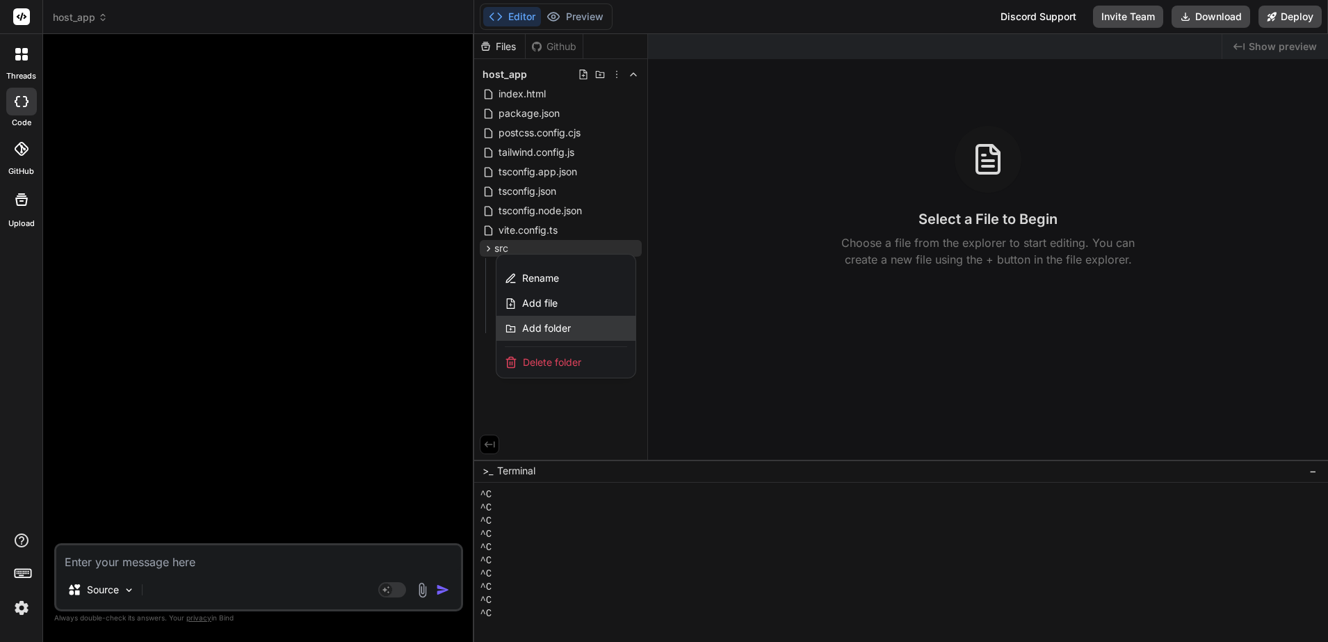
drag, startPoint x: 562, startPoint y: 304, endPoint x: 556, endPoint y: 325, distance: 22.4
click at [556, 325] on div "Rename Add file Add folder" at bounding box center [565, 303] width 139 height 75
click at [556, 325] on span "Add folder" at bounding box center [546, 328] width 49 height 14
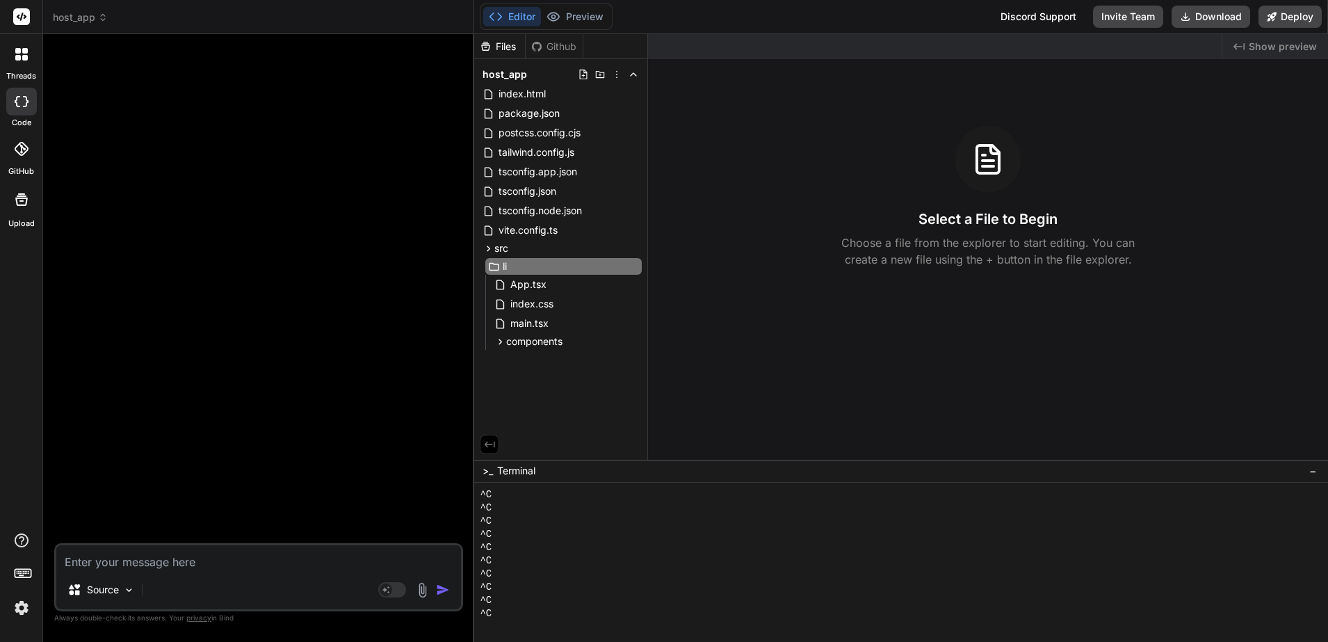
type input "lib"
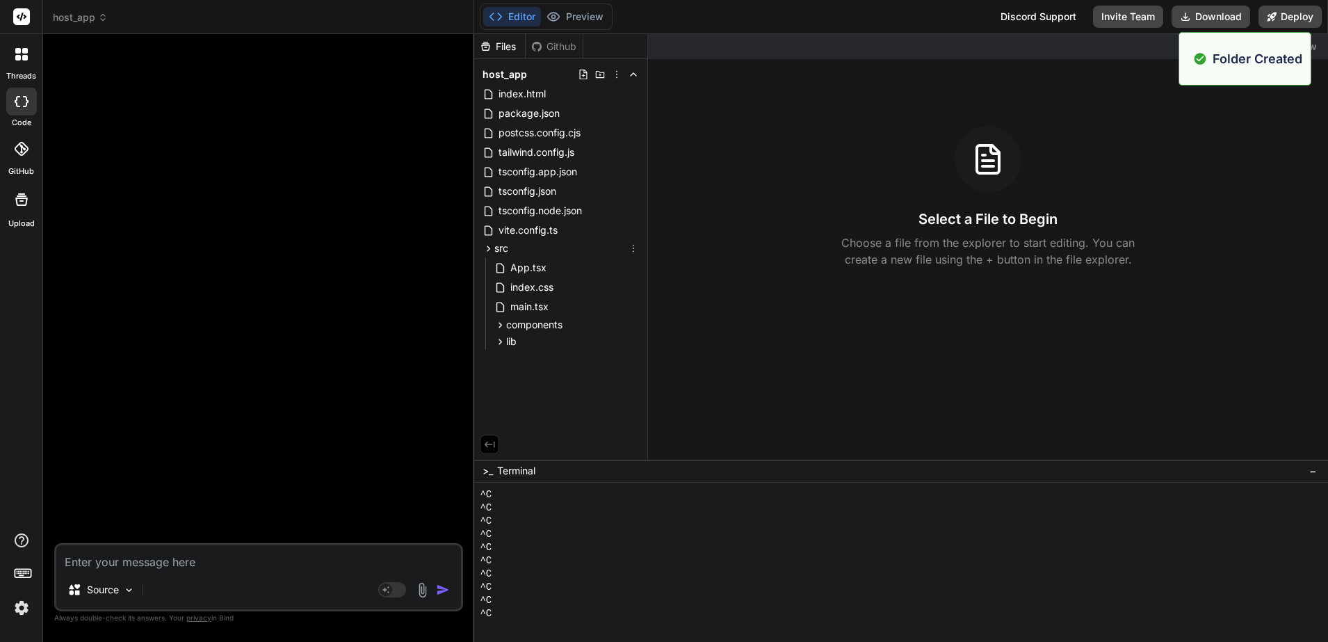
click at [635, 250] on icon at bounding box center [633, 248] width 11 height 11
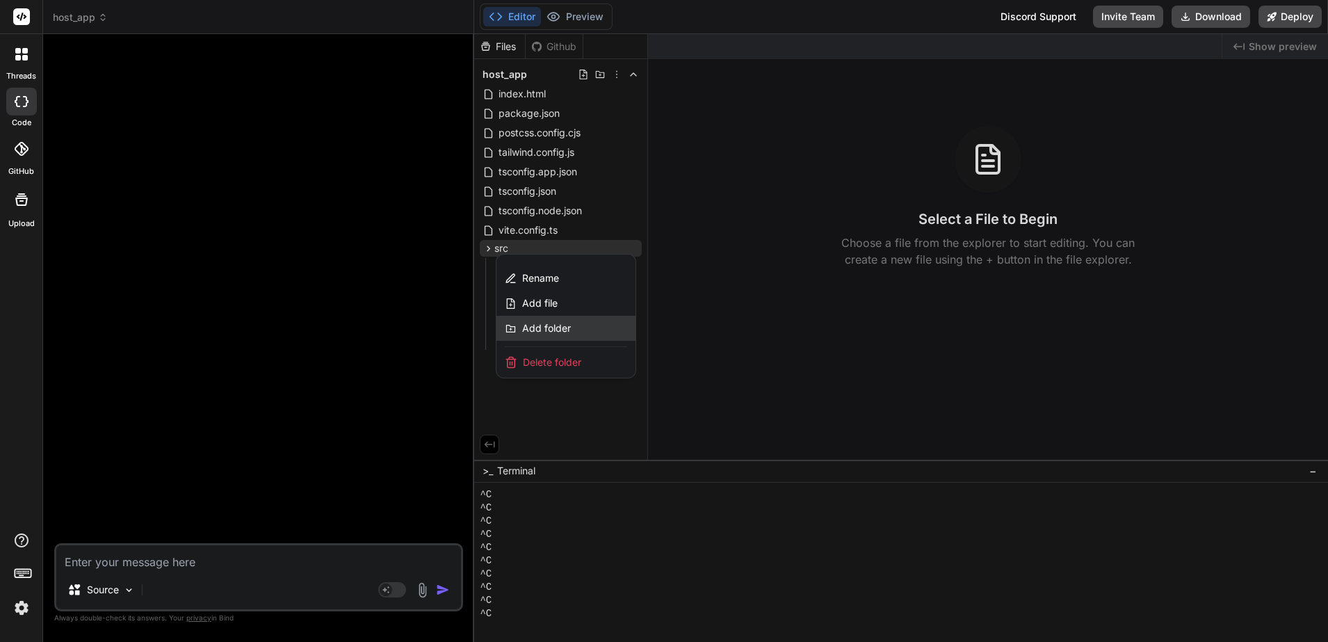
click at [560, 327] on span "Add folder" at bounding box center [546, 328] width 49 height 14
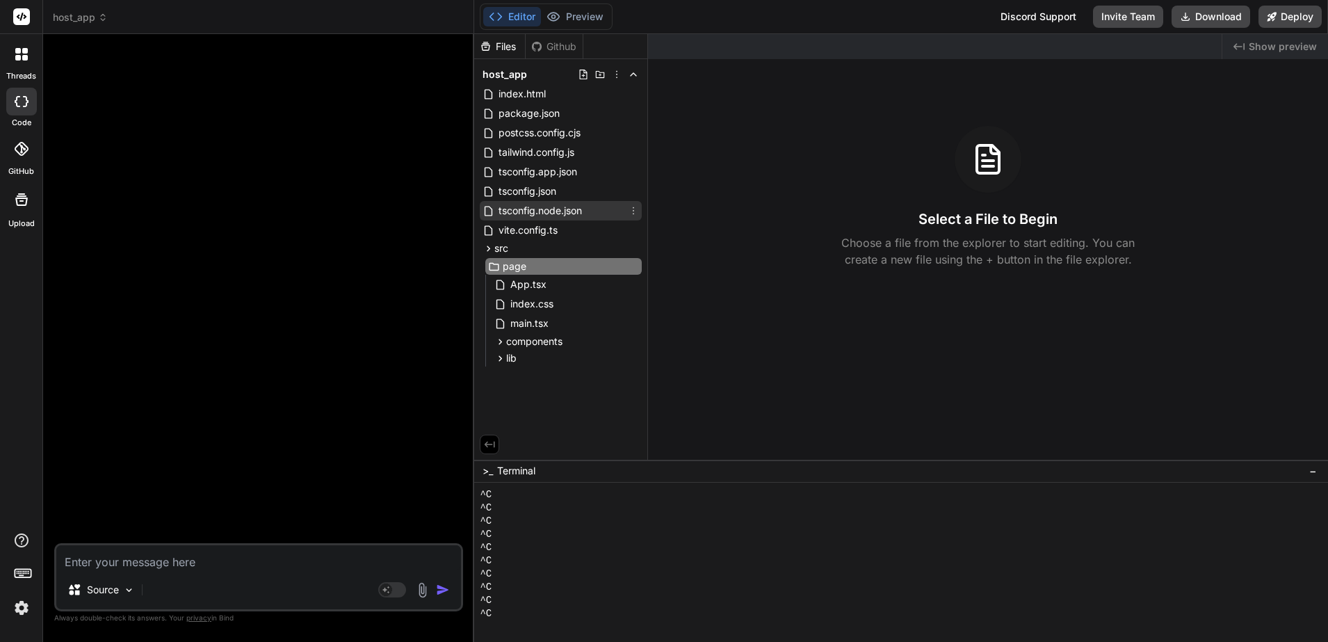
type input "pages"
